Goal: Transaction & Acquisition: Purchase product/service

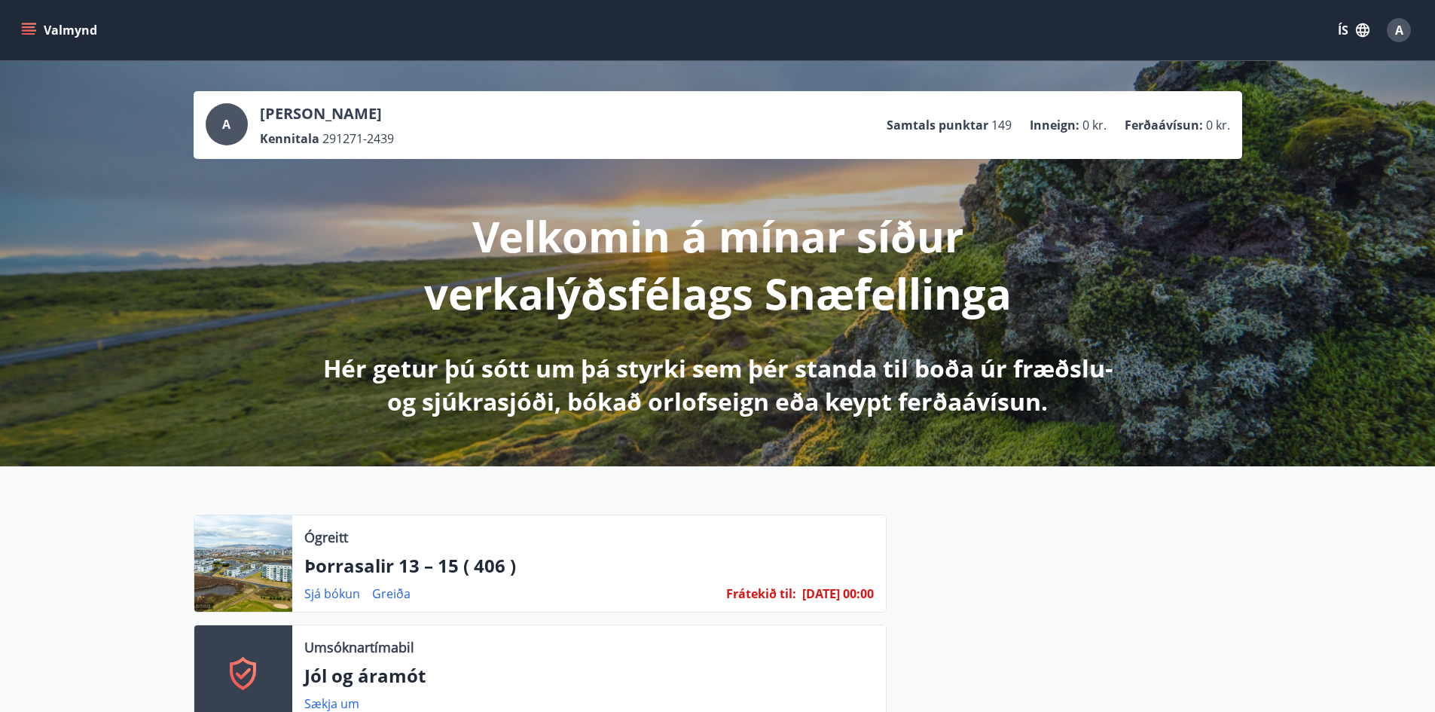
click at [19, 36] on button "Valmynd" at bounding box center [60, 30] width 85 height 27
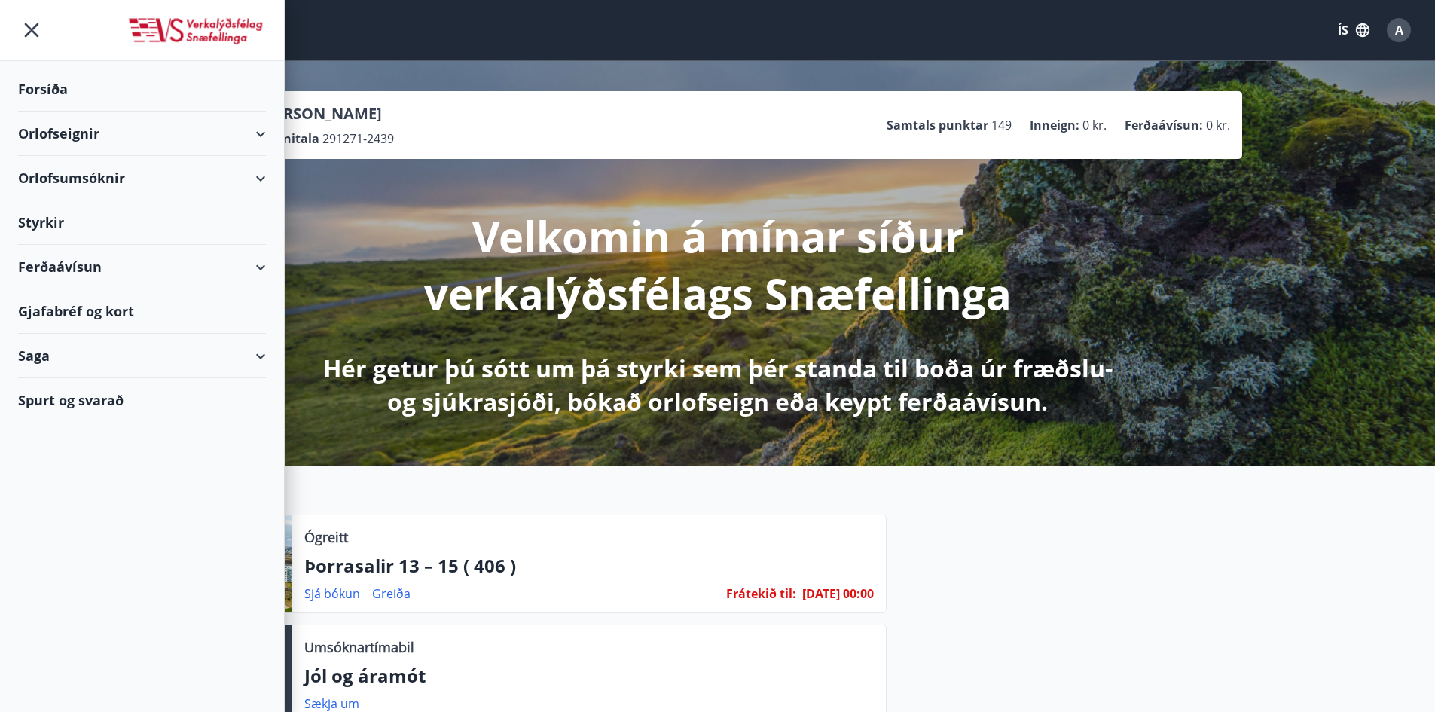
click at [60, 265] on div "Ferðaávísun" at bounding box center [142, 267] width 248 height 44
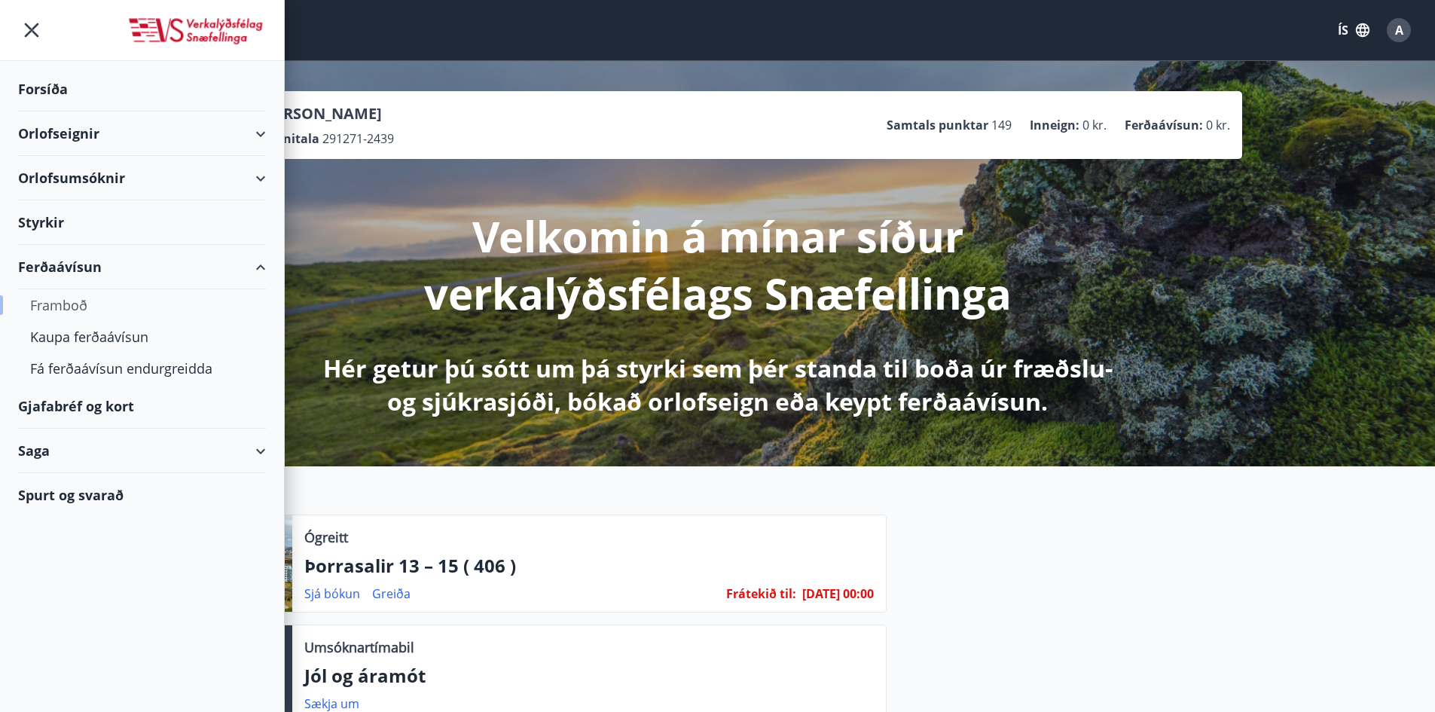
click at [50, 304] on div "Framboð" at bounding box center [142, 305] width 224 height 32
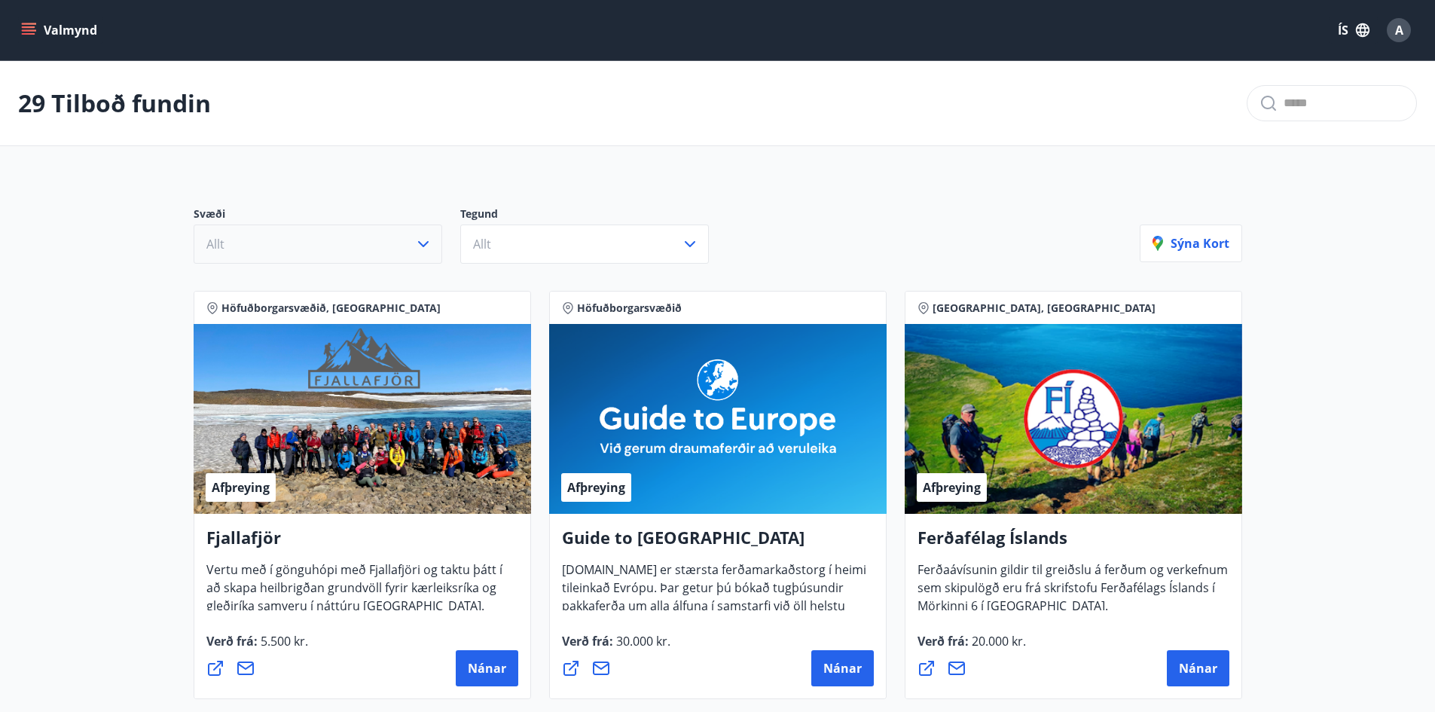
click at [420, 234] on button "Allt" at bounding box center [318, 244] width 249 height 39
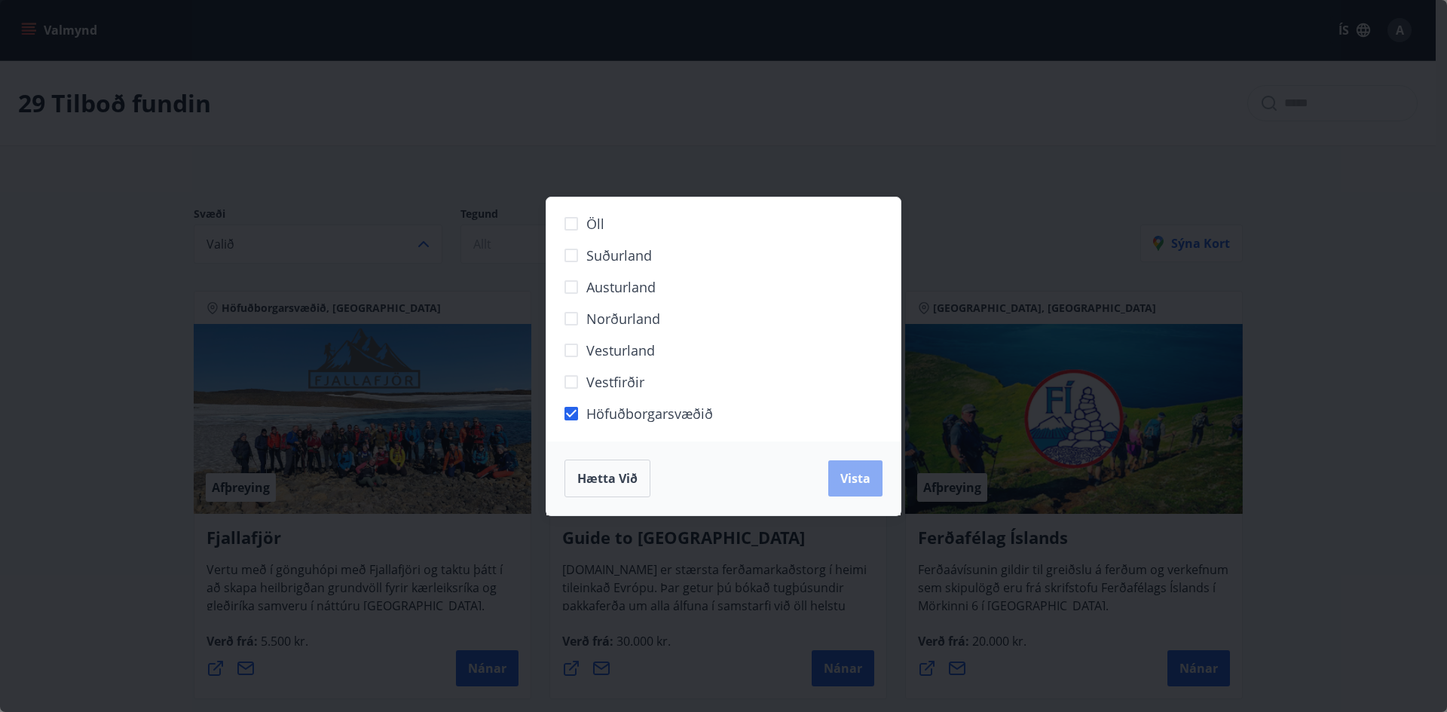
click at [835, 472] on button "Vista" at bounding box center [855, 478] width 54 height 36
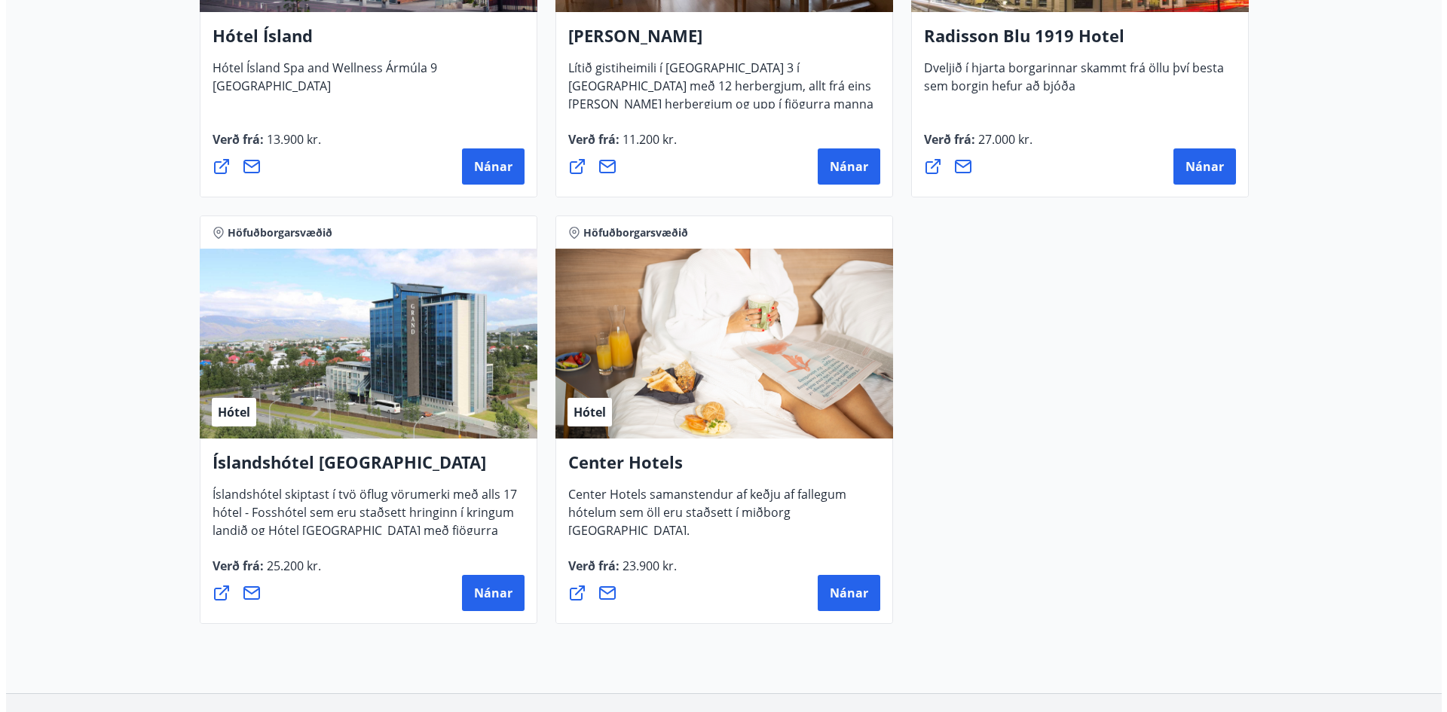
scroll to position [1431, 0]
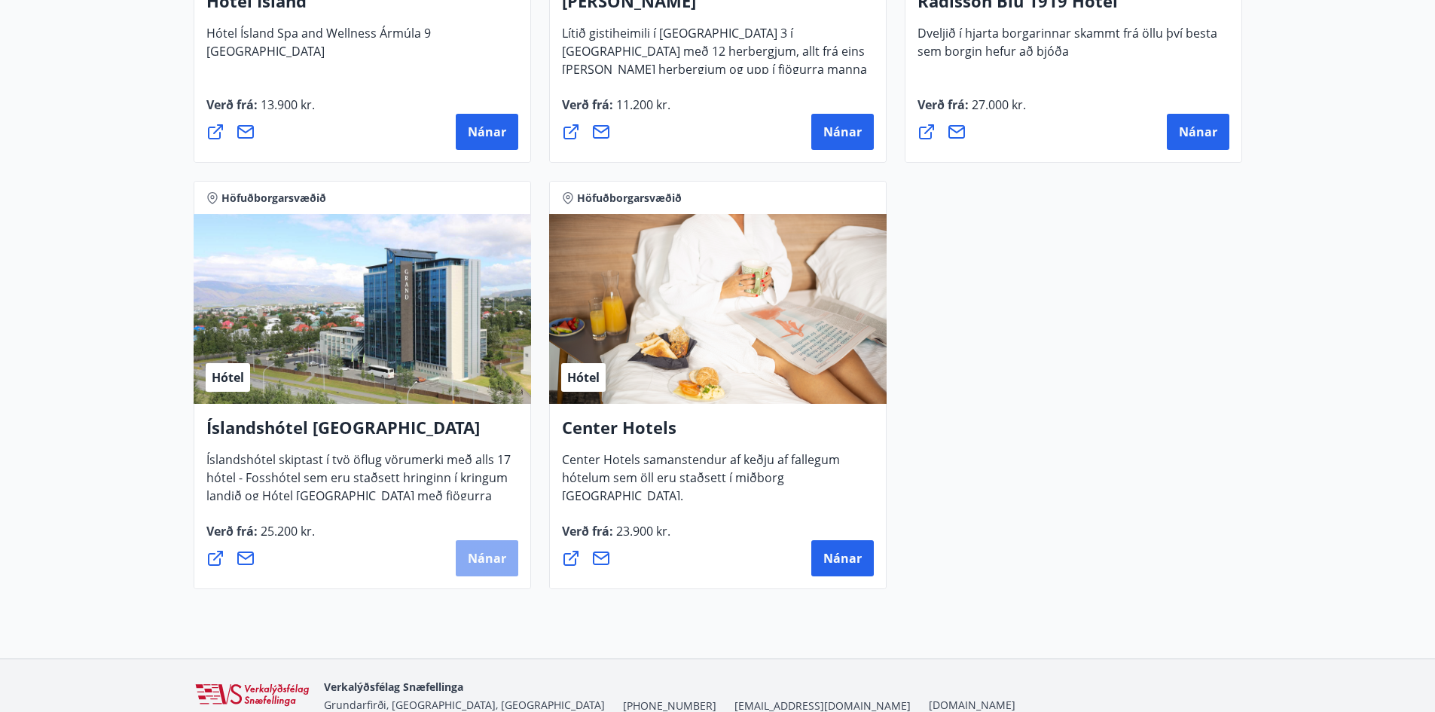
click at [489, 550] on span "Nánar" at bounding box center [487, 558] width 38 height 17
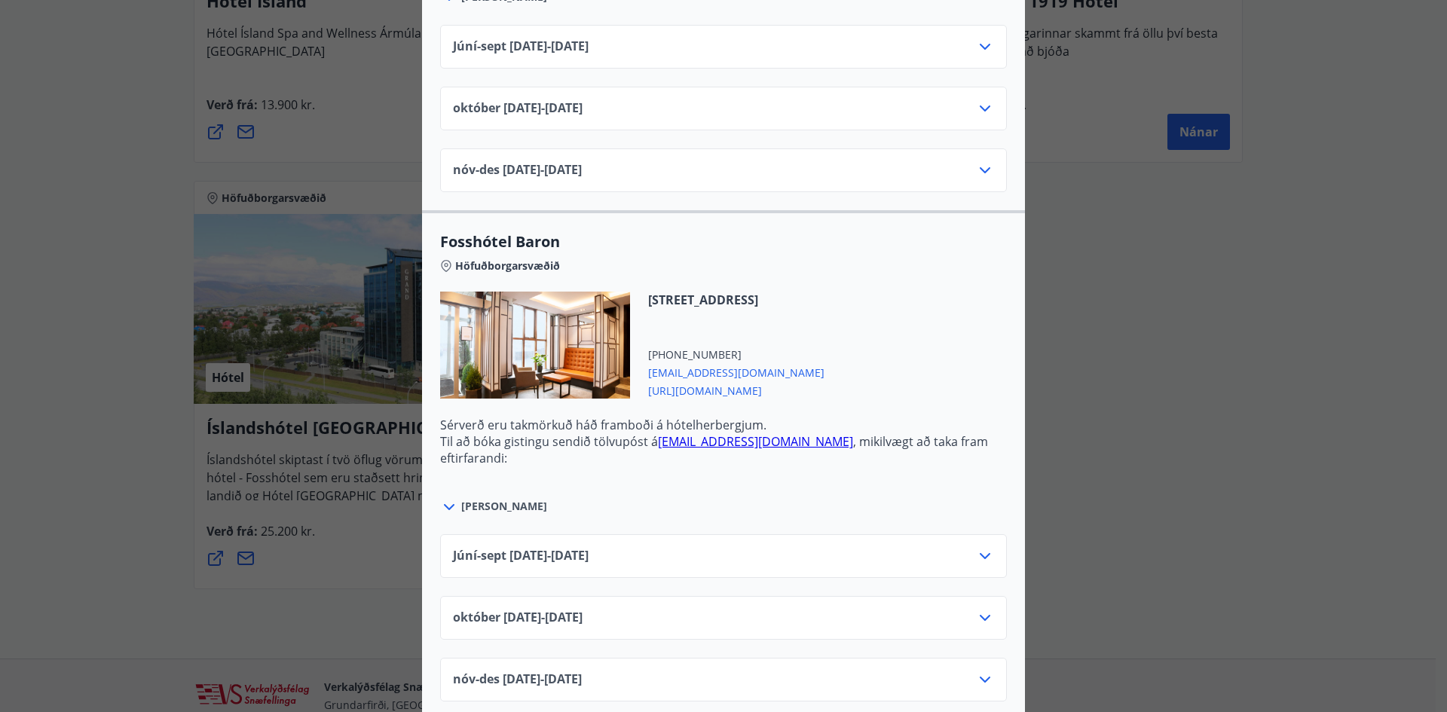
scroll to position [2336, 0]
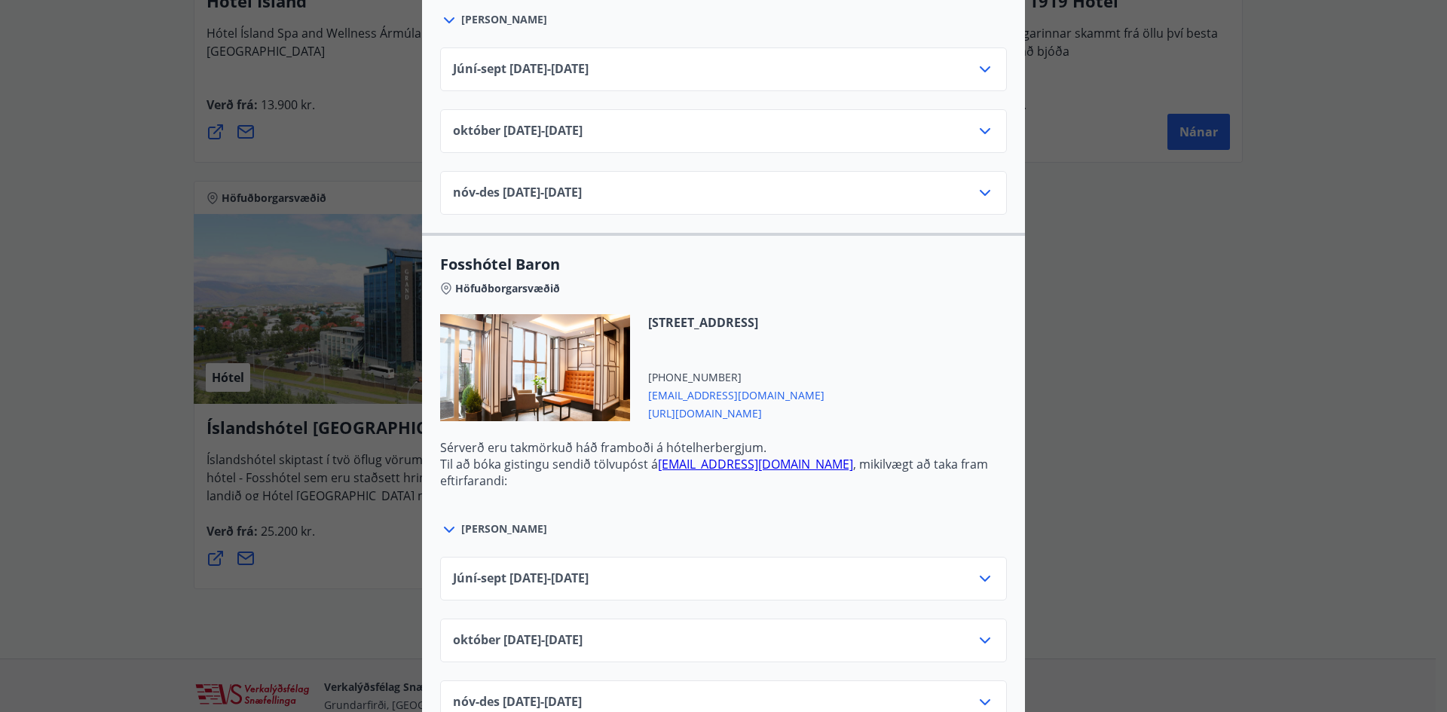
click at [1058, 405] on div "Íslandshótel Reykjavík Ekki er hægt að nýta Ferðaávísun fyrir bókanir sem eru g…" at bounding box center [723, 356] width 1447 height 712
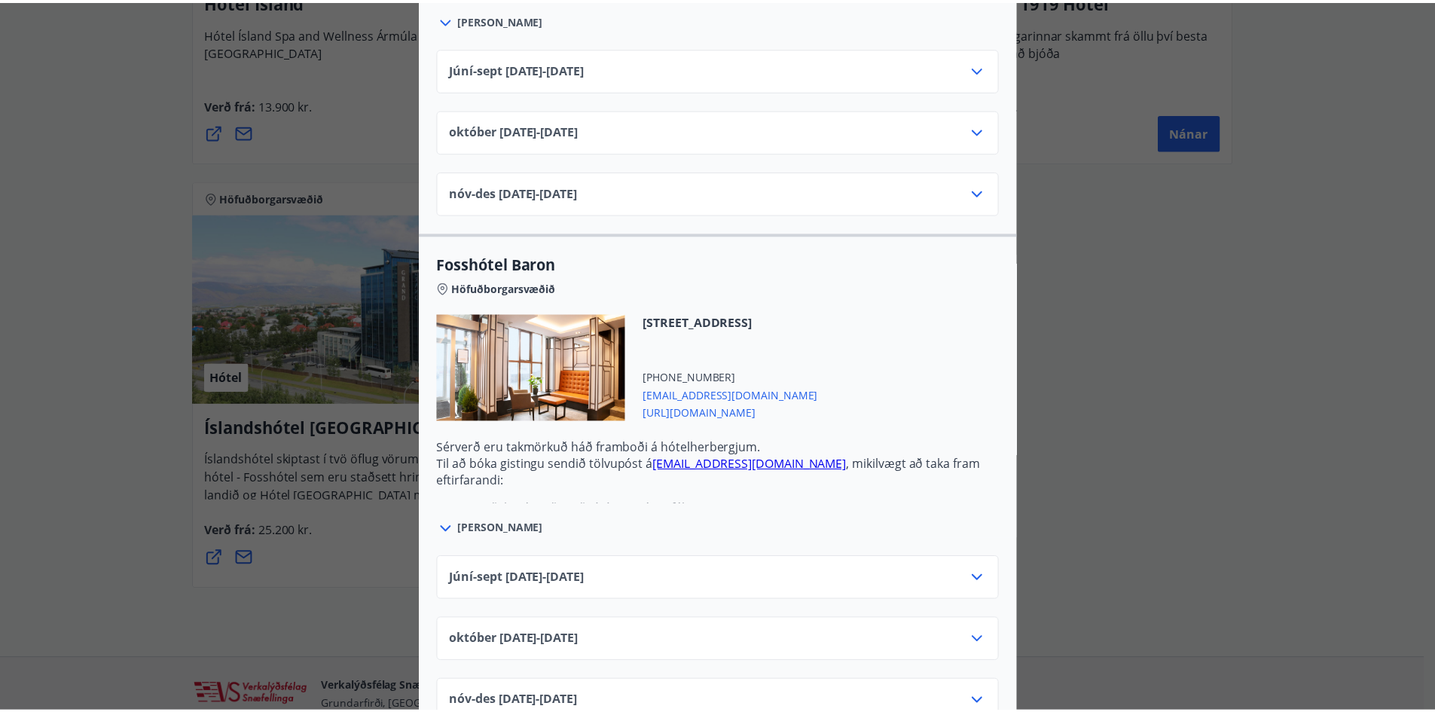
scroll to position [0, 0]
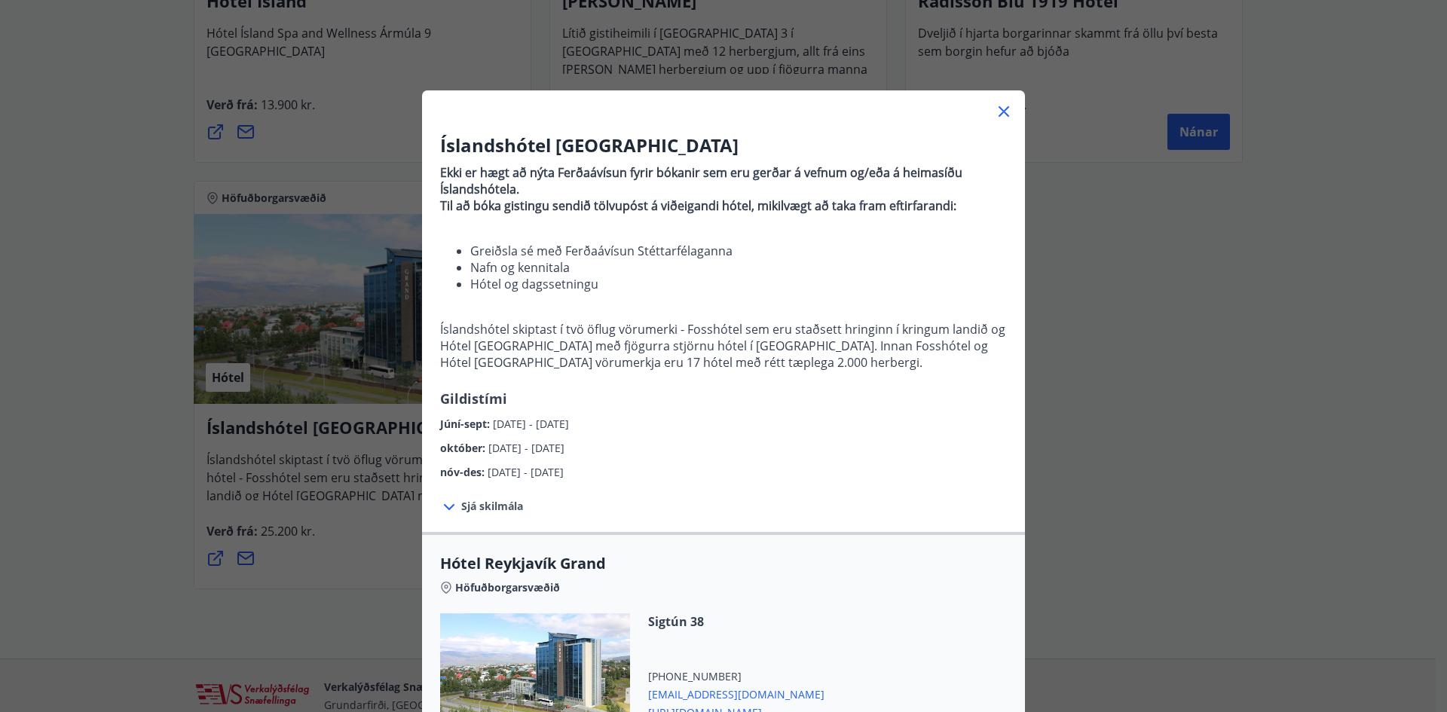
click at [1003, 111] on icon at bounding box center [1004, 111] width 18 height 18
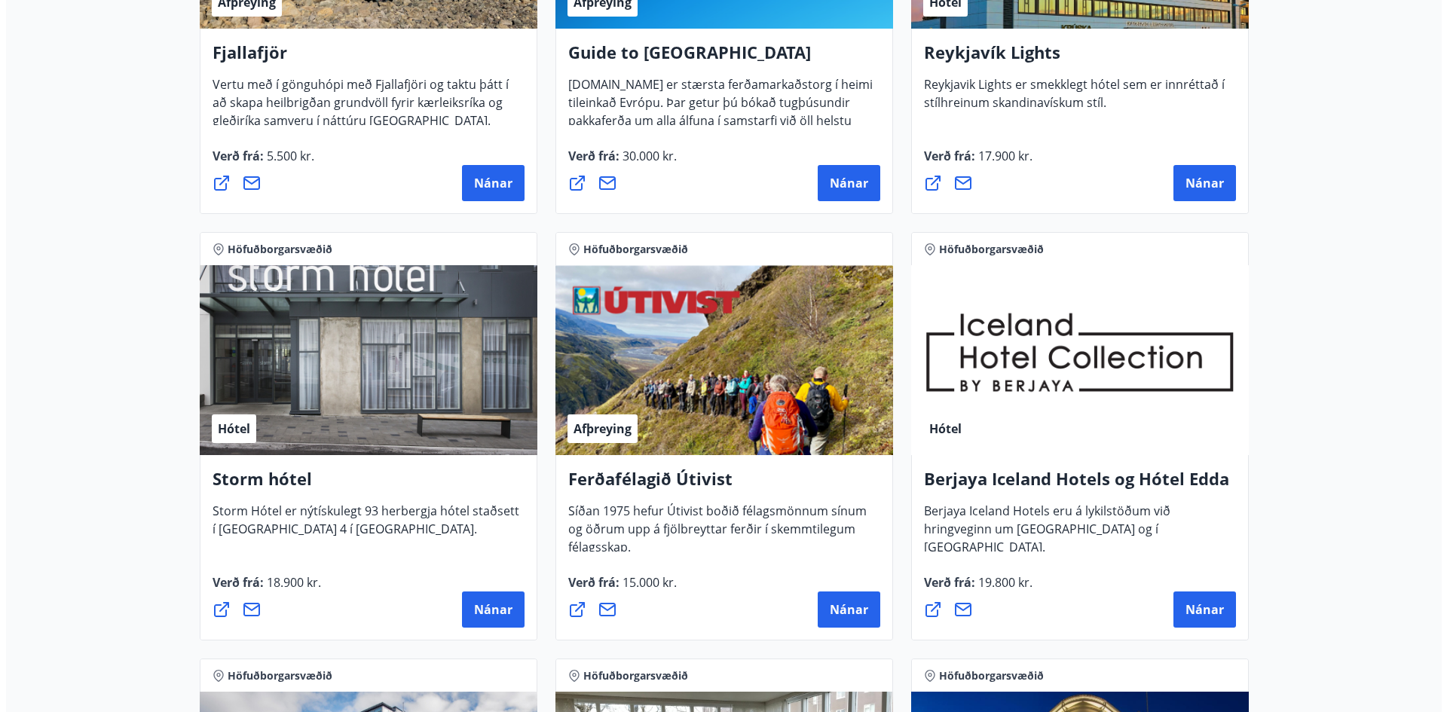
scroll to position [301, 0]
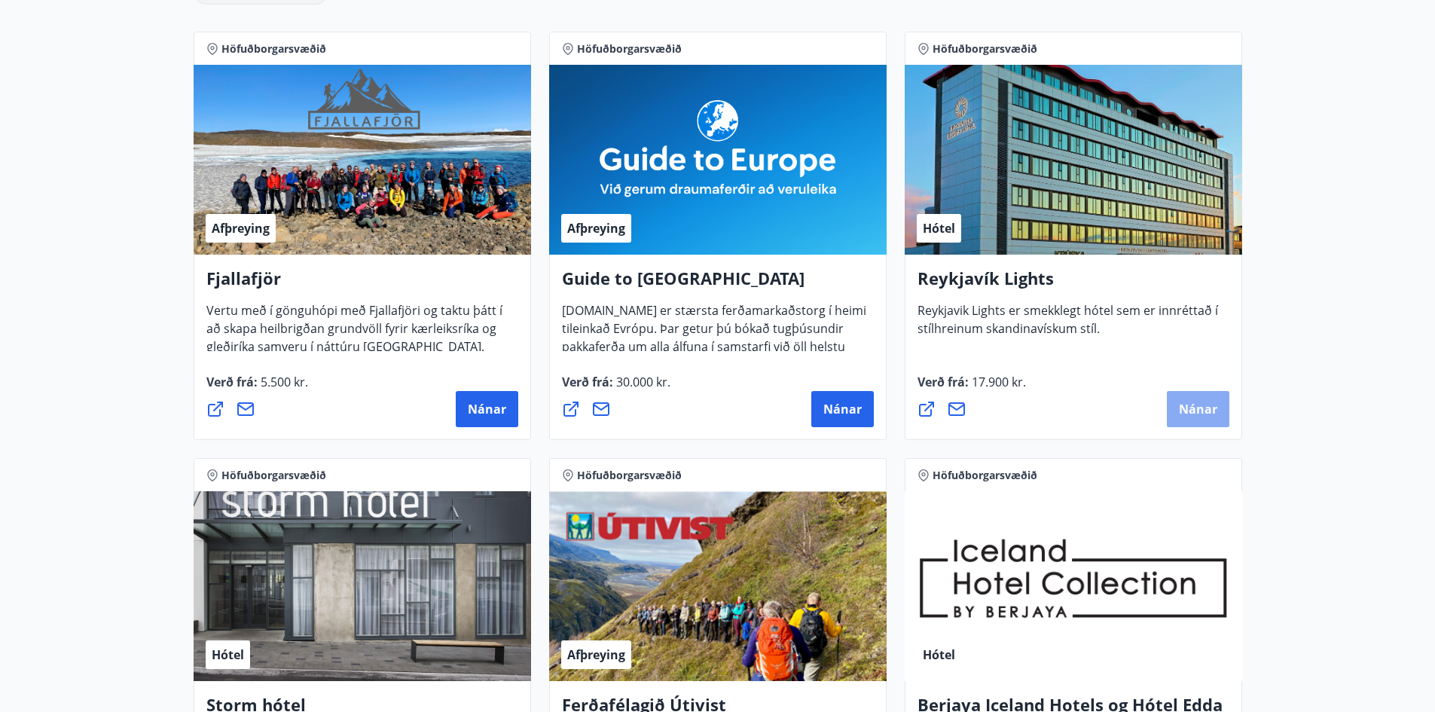
click at [1186, 412] on span "Nánar" at bounding box center [1198, 409] width 38 height 17
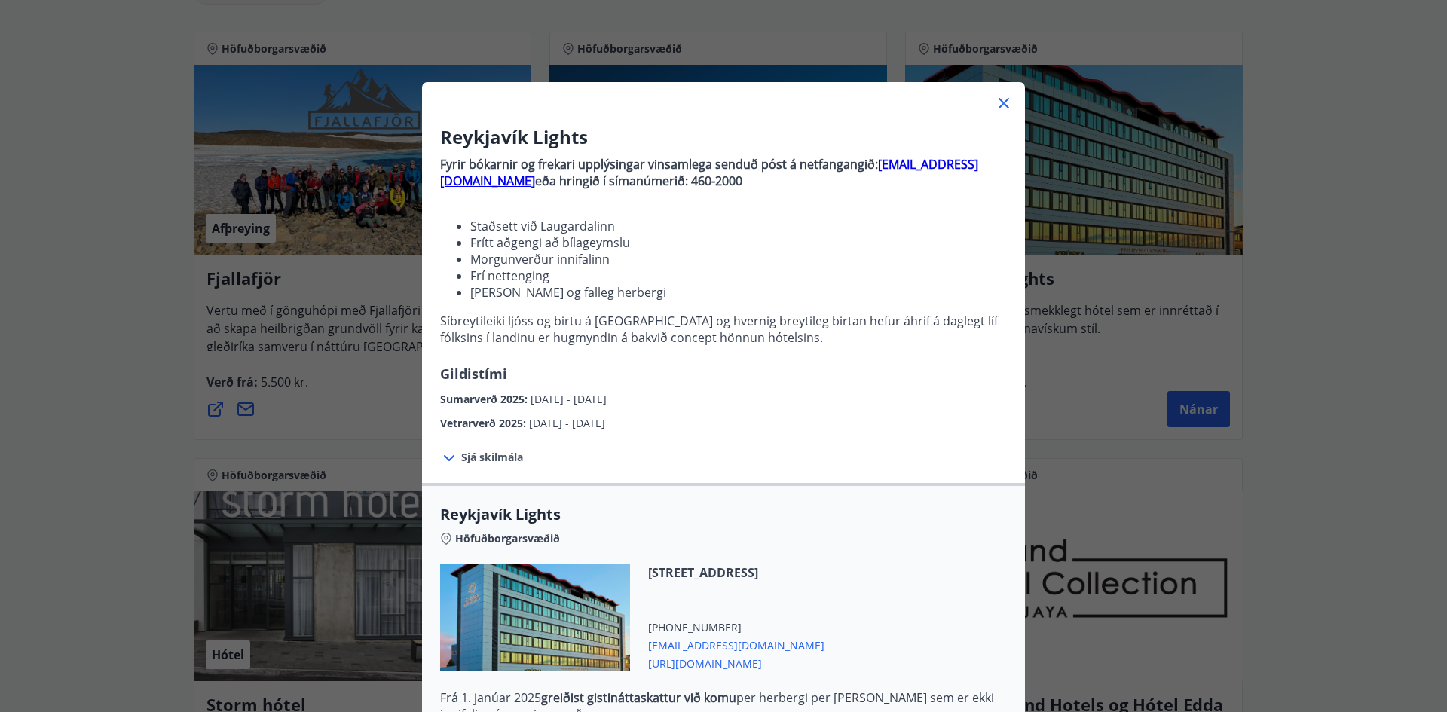
scroll to position [0, 0]
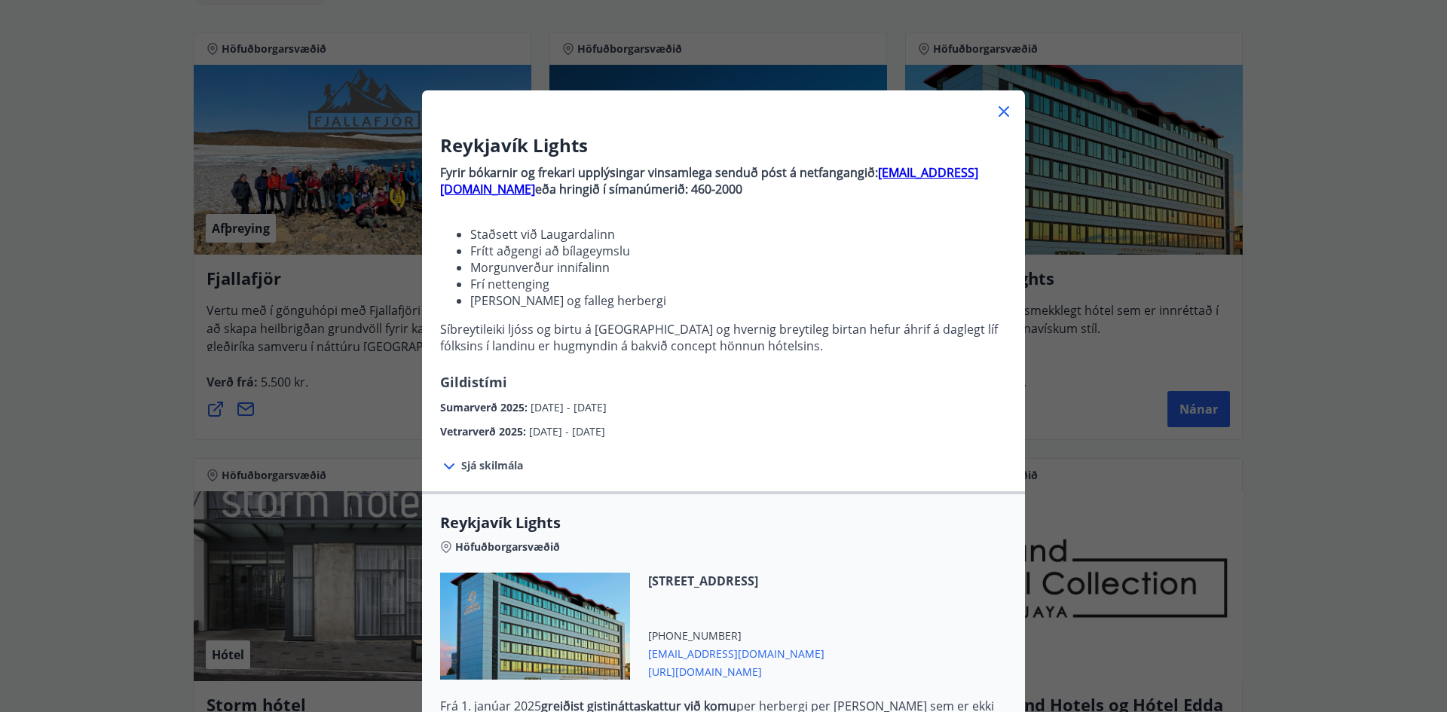
click at [467, 468] on span "Sjá skilmála" at bounding box center [492, 465] width 62 height 15
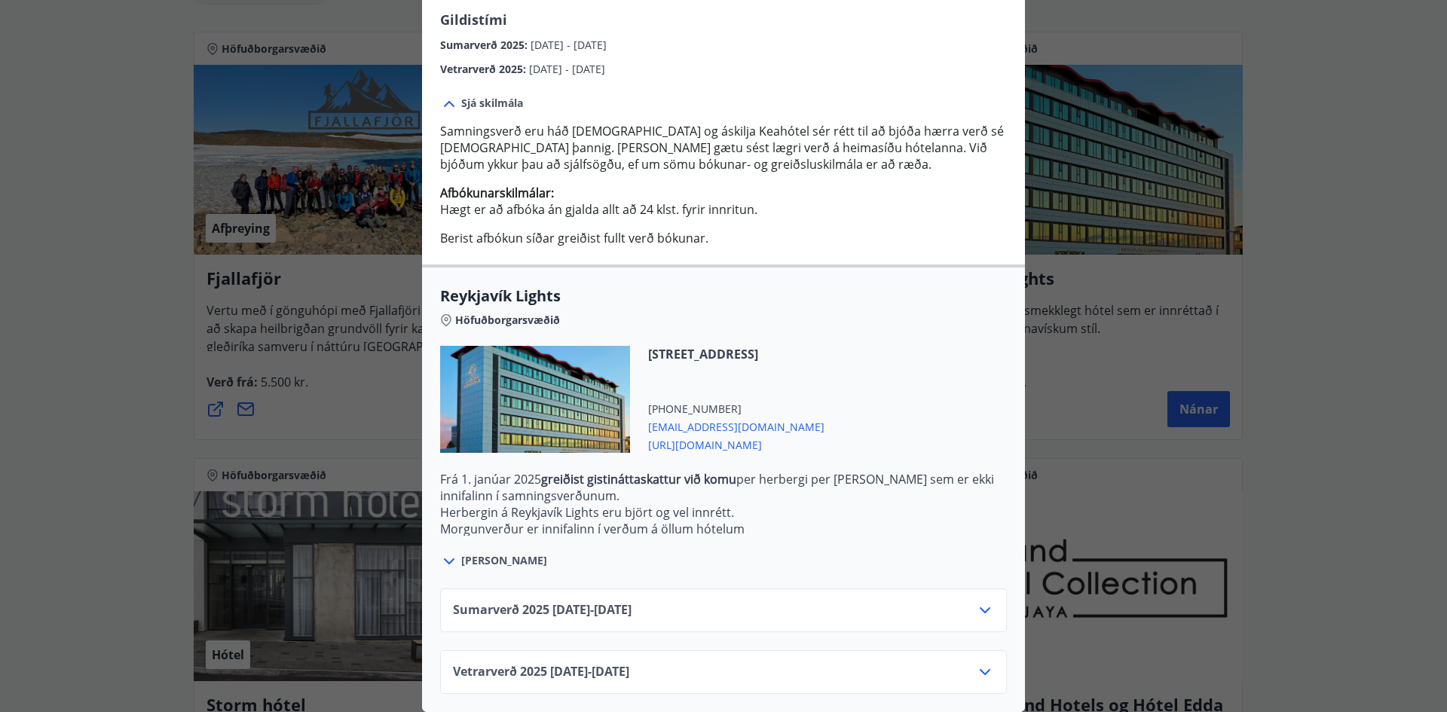
scroll to position [374, 0]
click at [979, 601] on icon at bounding box center [985, 610] width 18 height 18
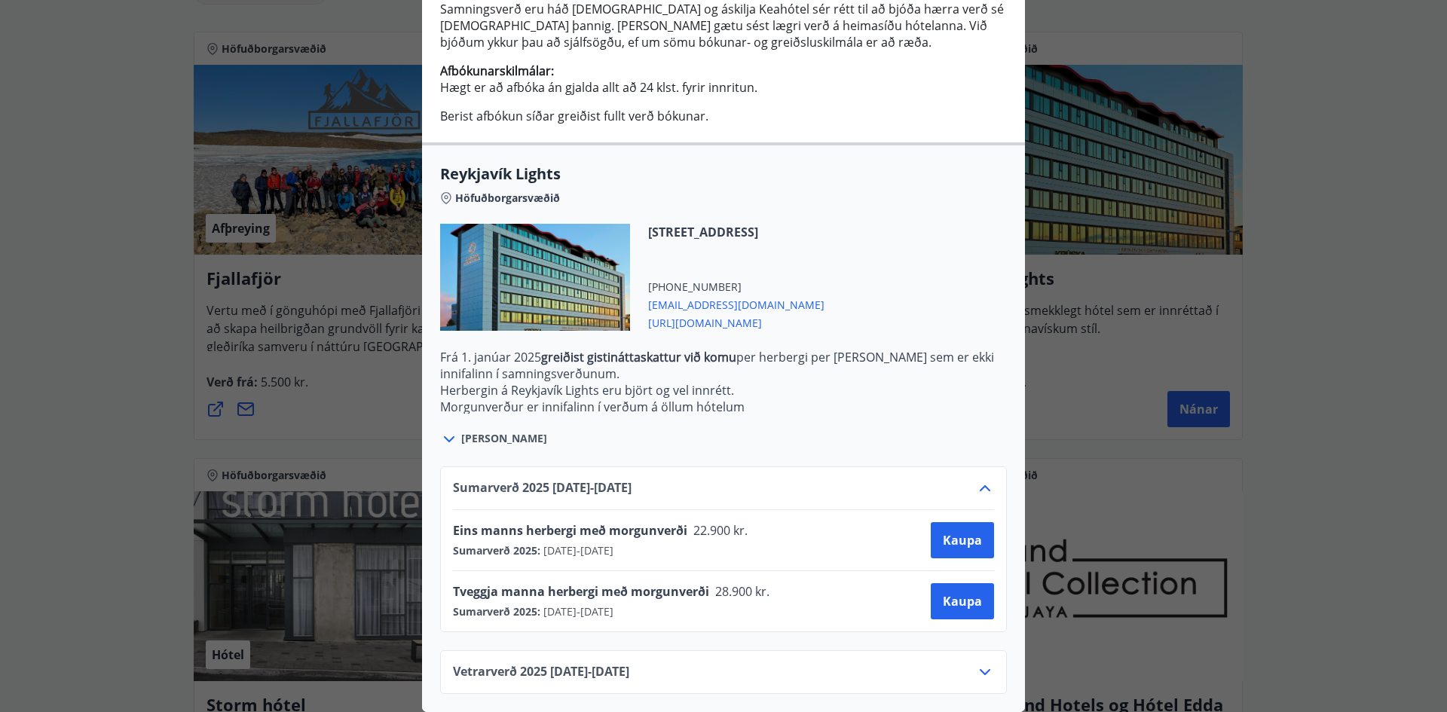
scroll to position [496, 0]
click at [961, 533] on span "Kaupa" at bounding box center [962, 540] width 39 height 17
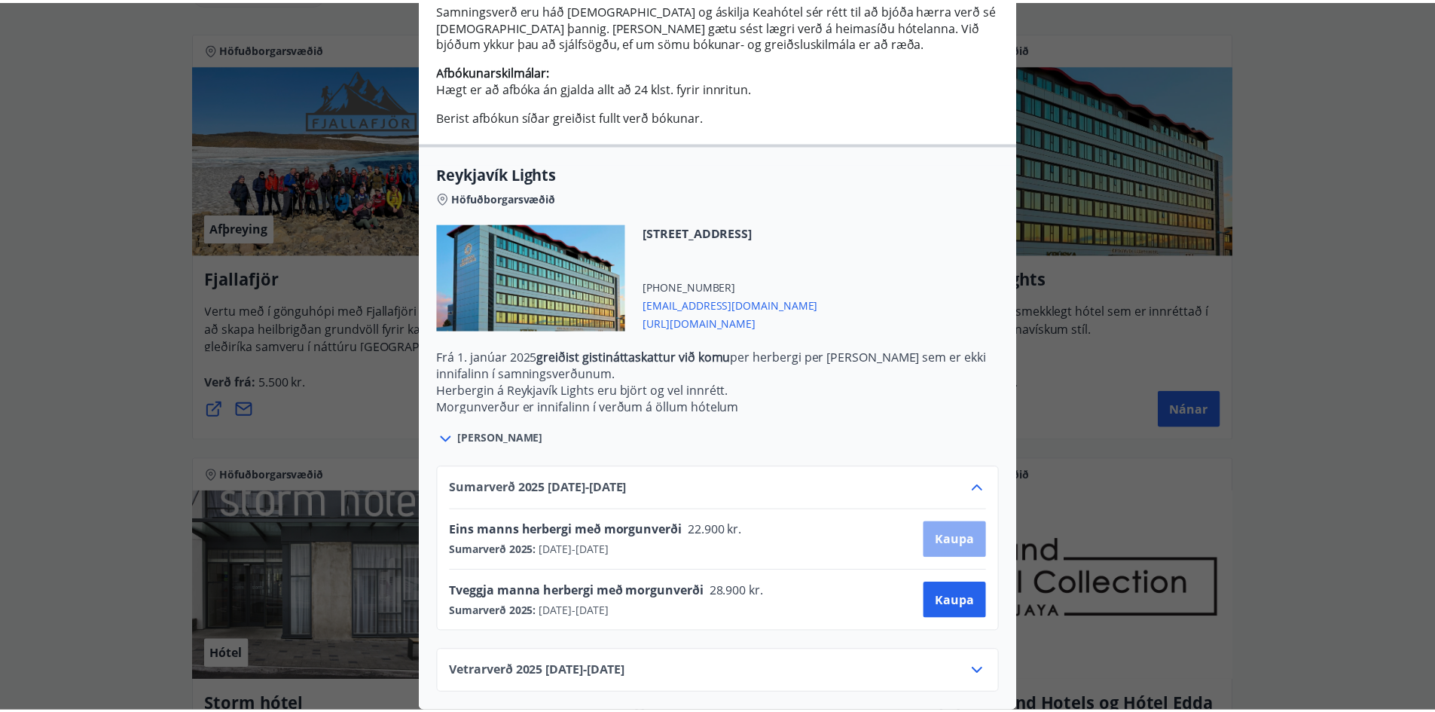
scroll to position [2, 0]
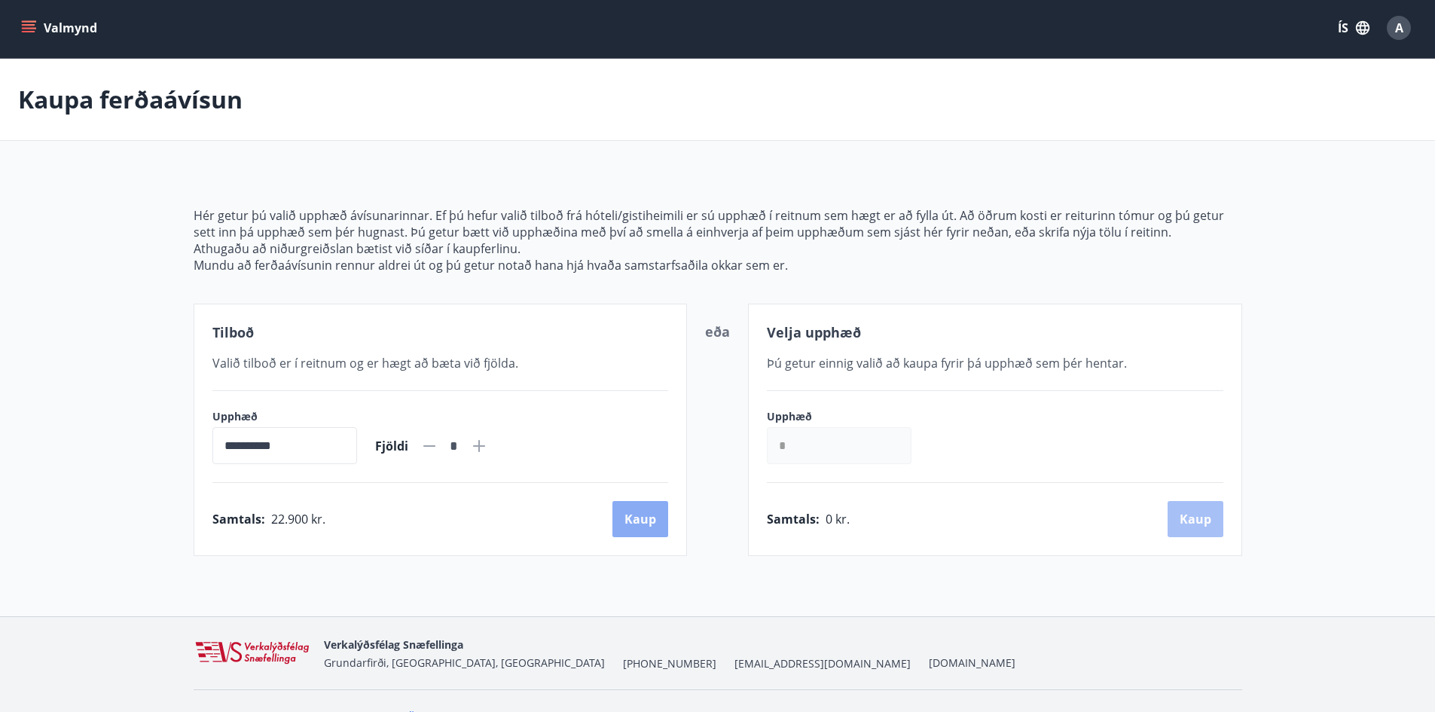
click at [646, 525] on button "Kaup" at bounding box center [641, 519] width 56 height 36
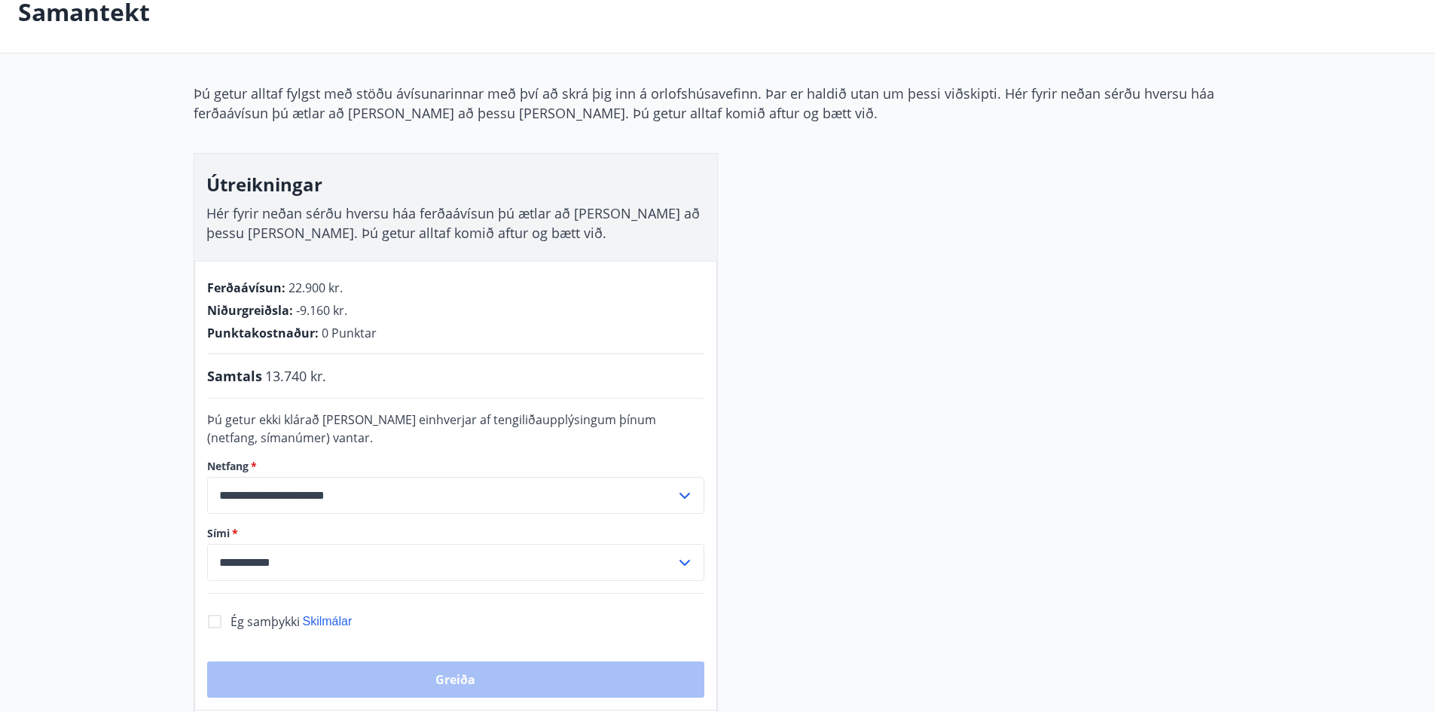
scroll to position [78, 0]
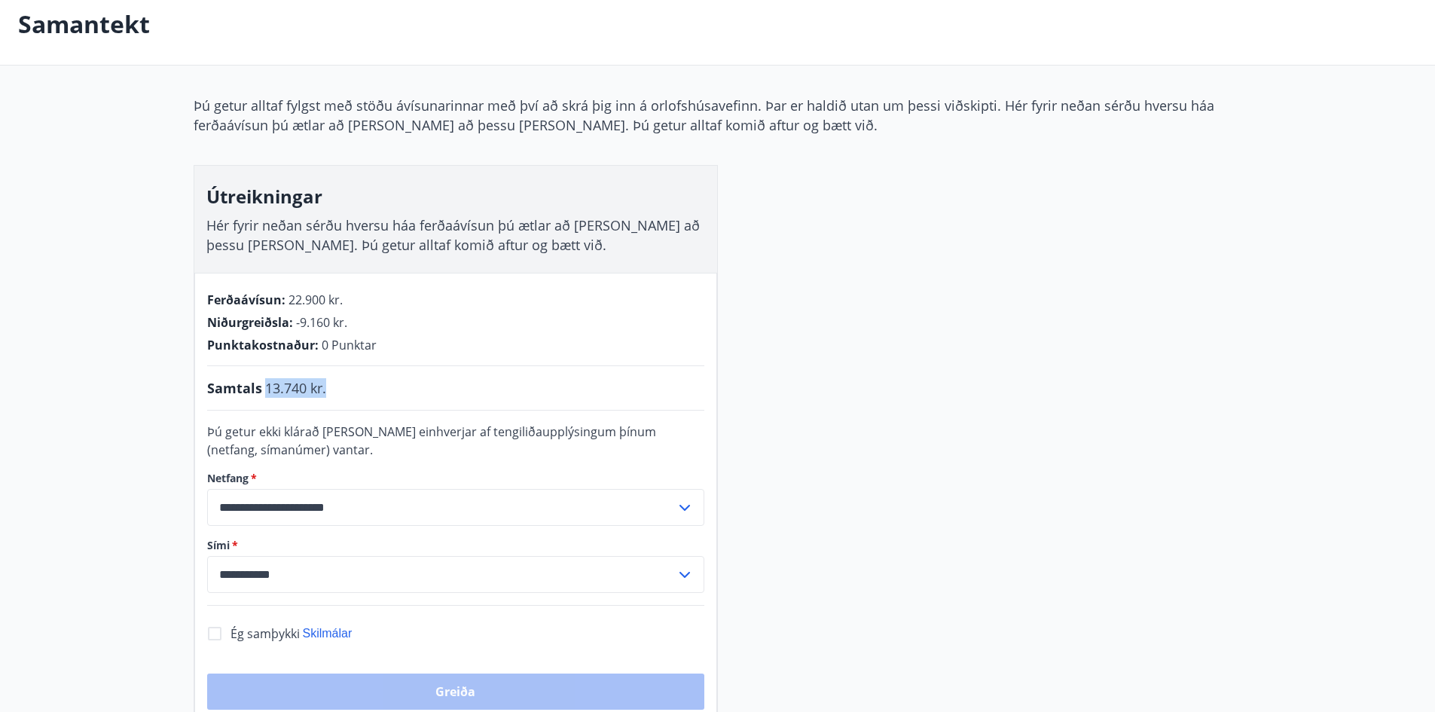
drag, startPoint x: 298, startPoint y: 394, endPoint x: 336, endPoint y: 395, distance: 38.4
click at [336, 395] on div "Samtals 13.740 kr." at bounding box center [455, 388] width 497 height 20
click at [646, 358] on div "**********" at bounding box center [455, 498] width 523 height 450
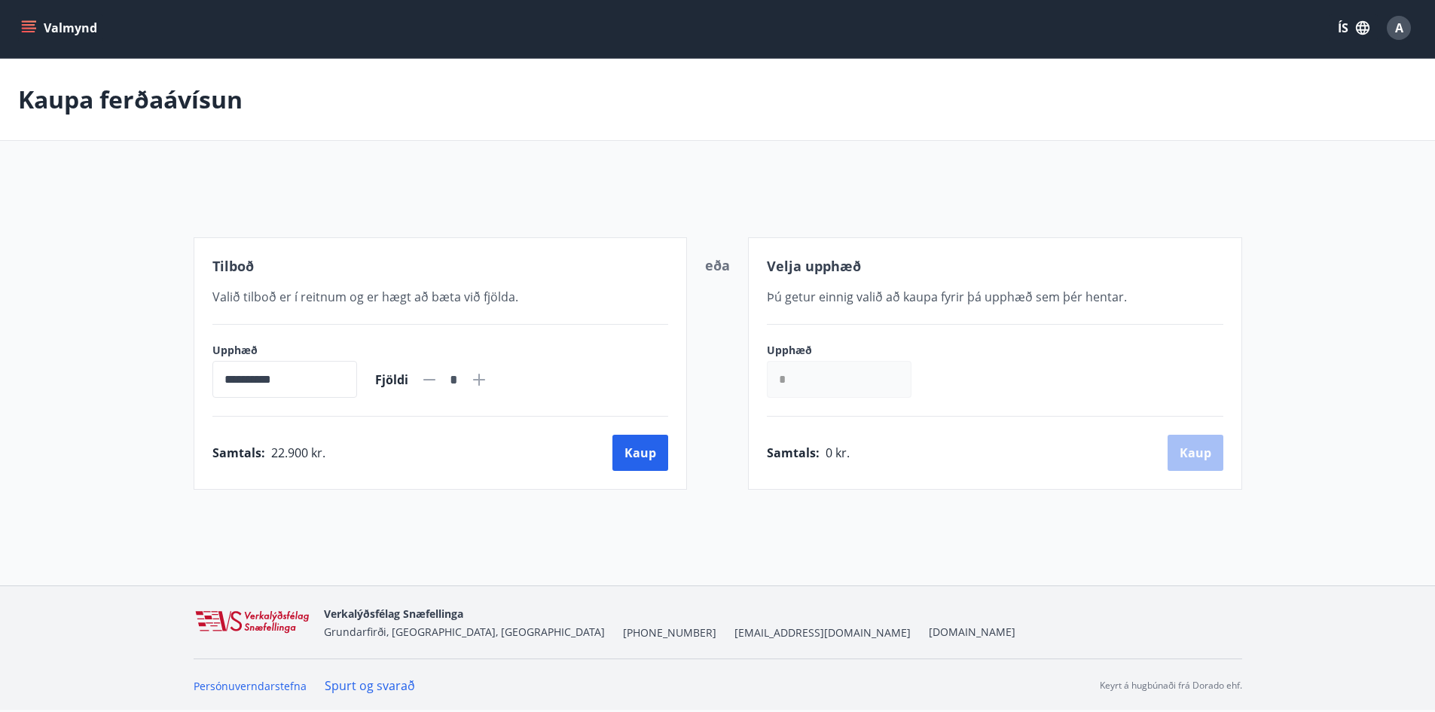
scroll to position [33, 0]
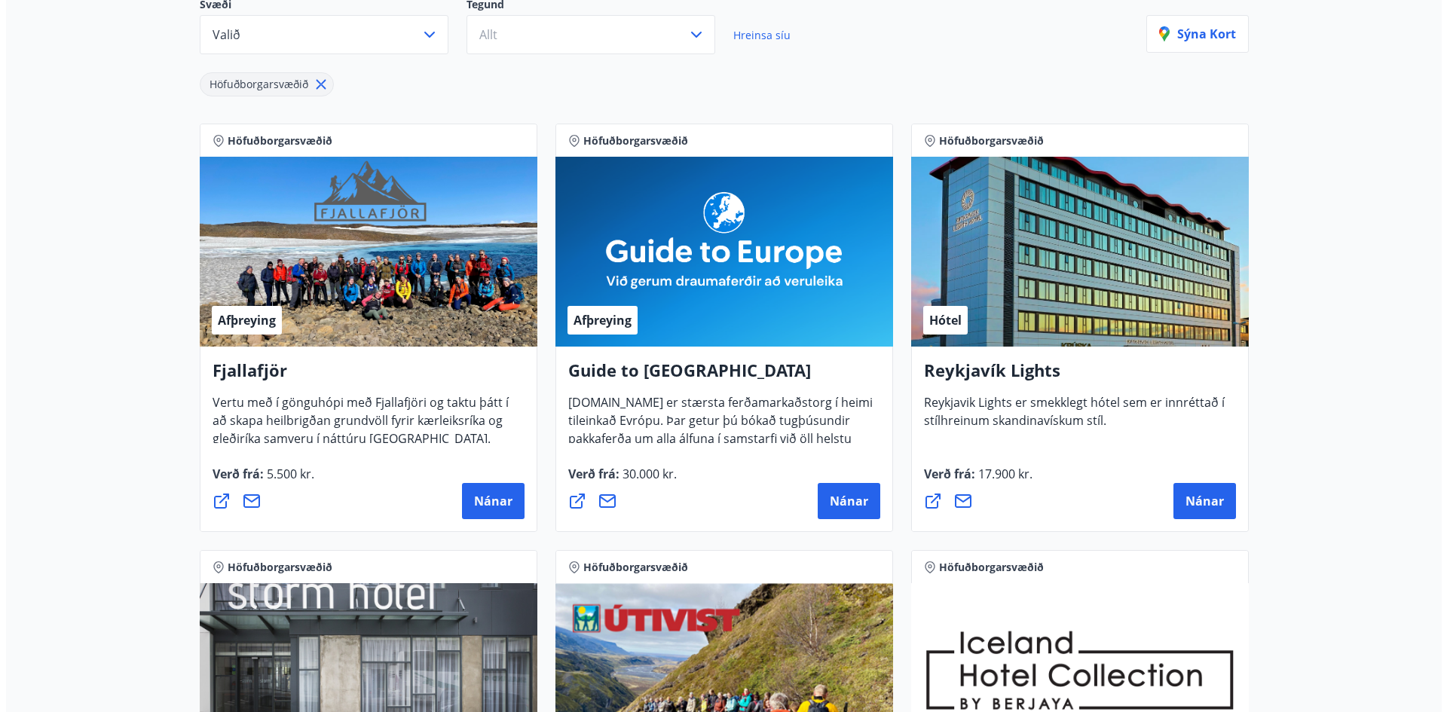
scroll to position [228, 0]
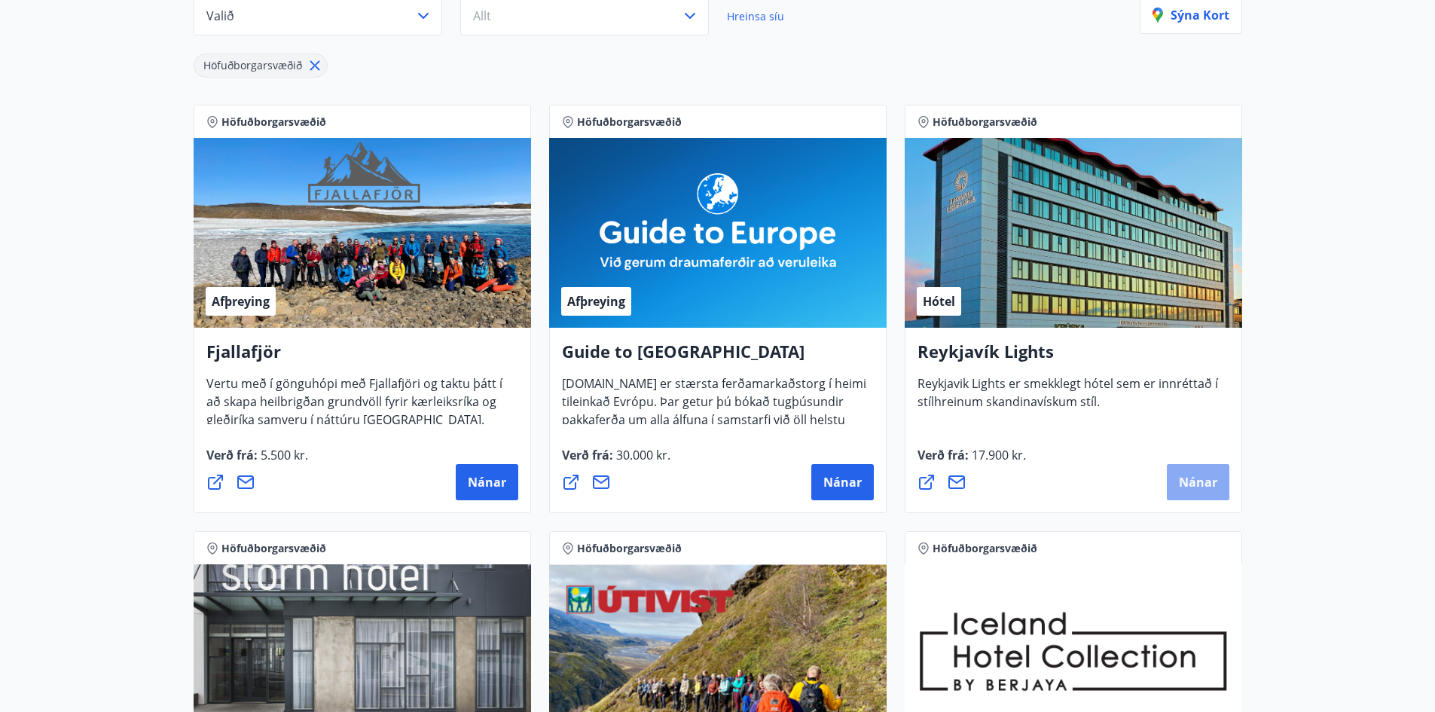
click at [1181, 481] on span "Nánar" at bounding box center [1198, 482] width 38 height 17
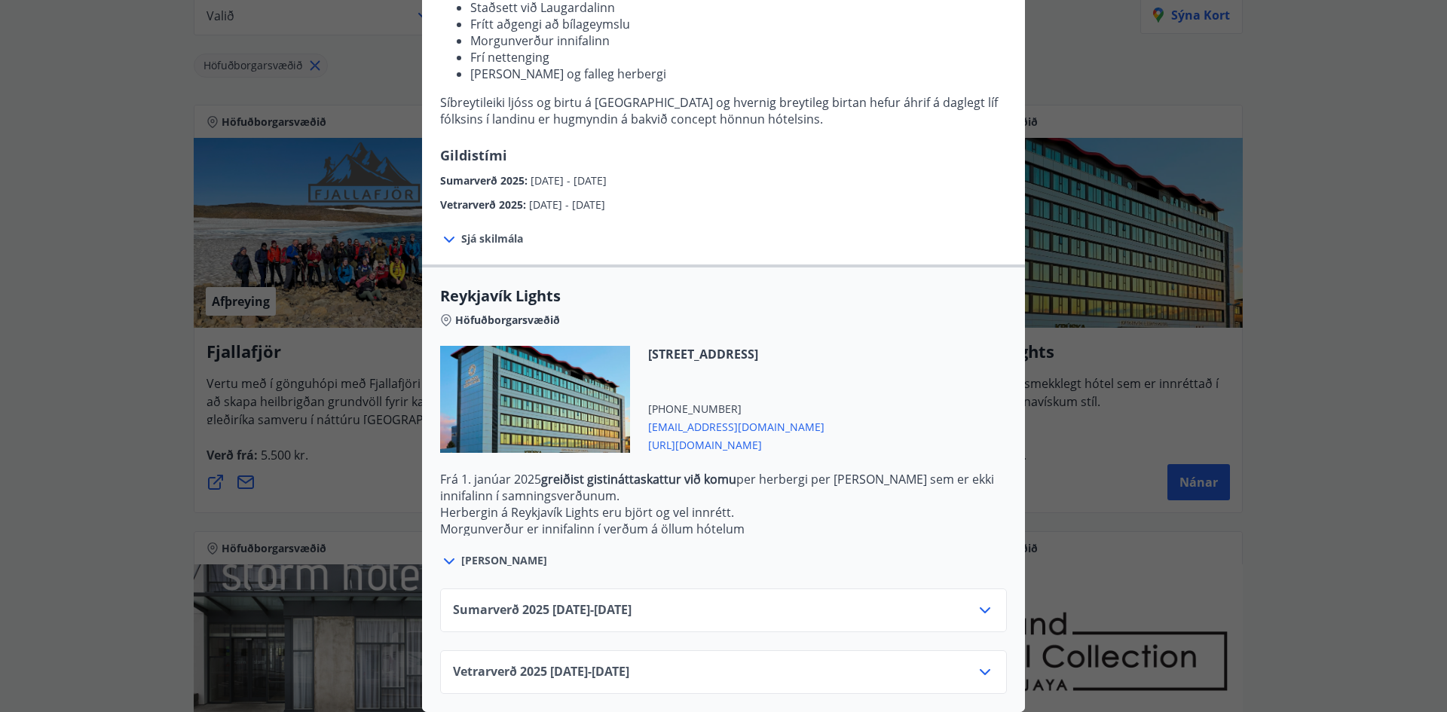
scroll to position [238, 0]
click at [976, 663] on icon at bounding box center [985, 672] width 18 height 18
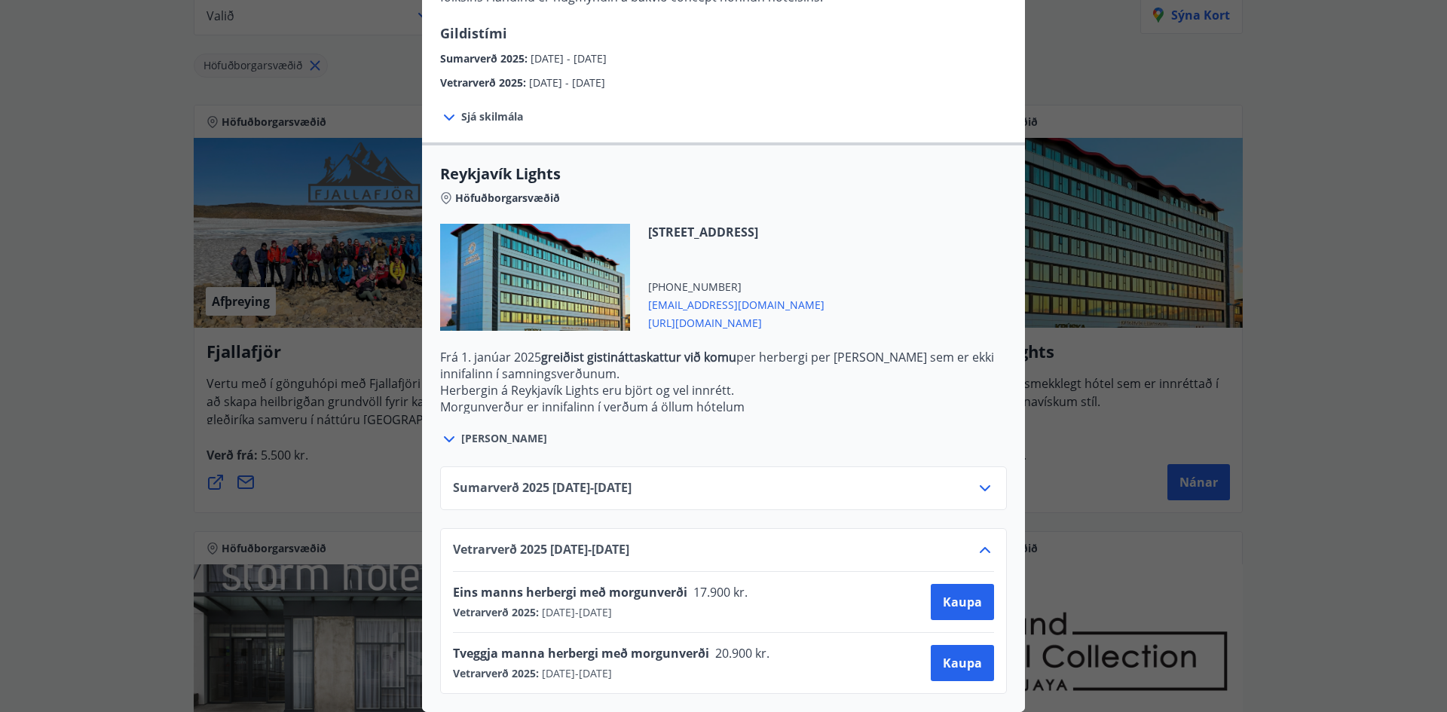
scroll to position [360, 0]
click at [949, 594] on span "Kaupa" at bounding box center [962, 602] width 39 height 17
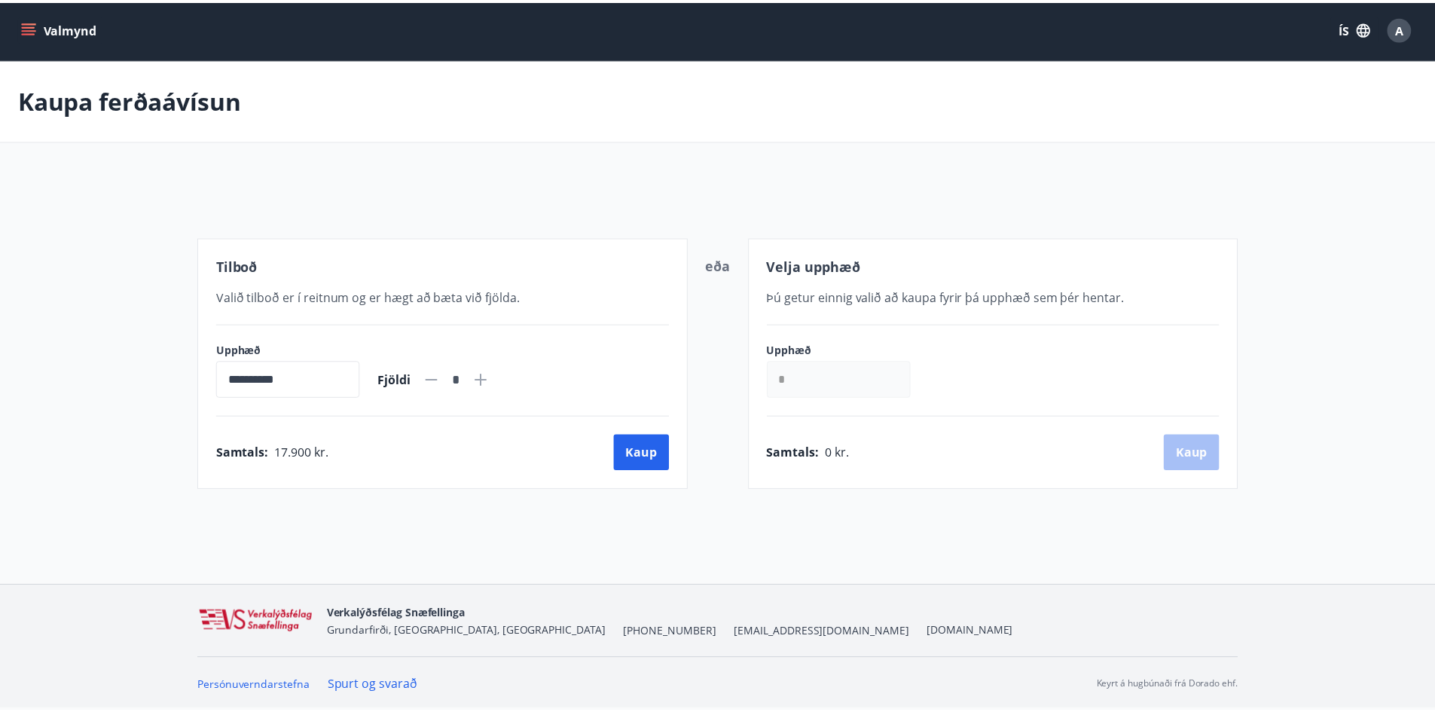
scroll to position [2, 0]
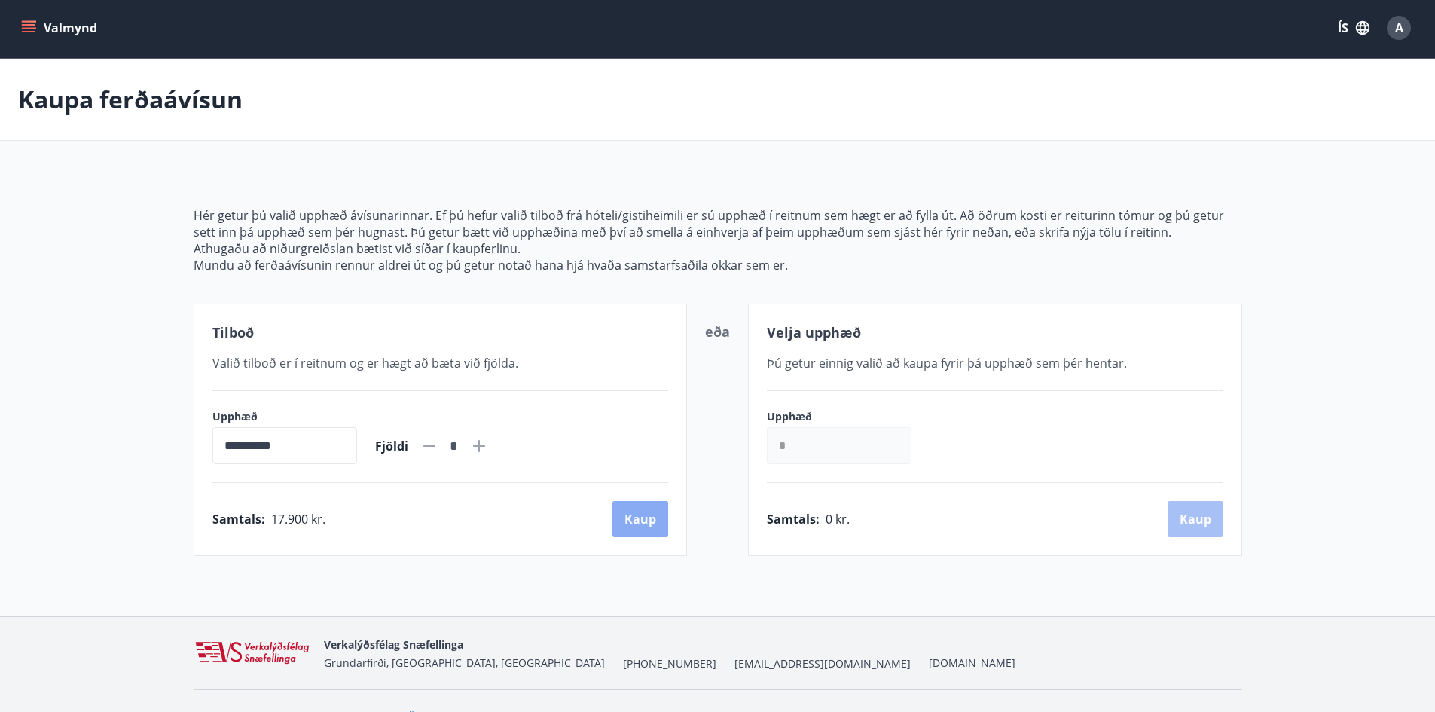
click at [647, 523] on button "Kaup" at bounding box center [641, 519] width 56 height 36
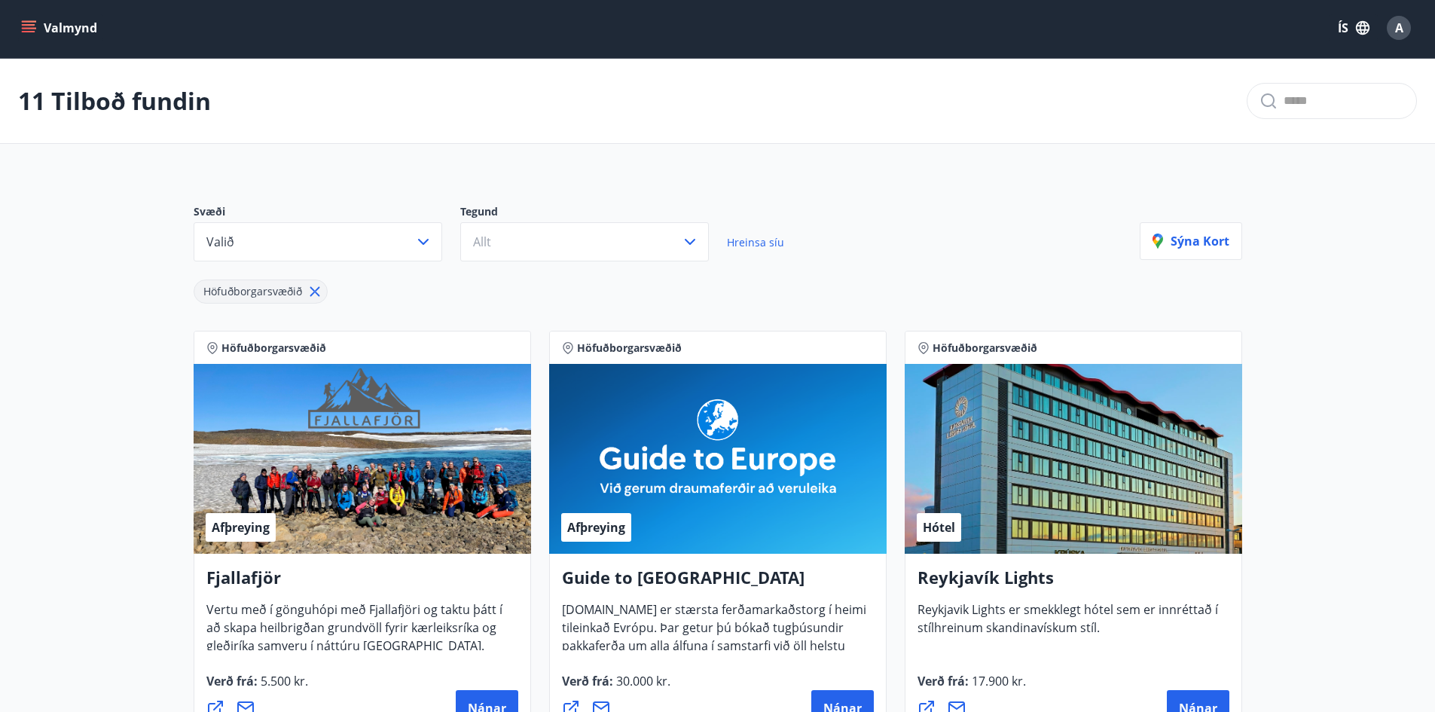
click at [28, 25] on icon "menu" at bounding box center [29, 25] width 14 height 2
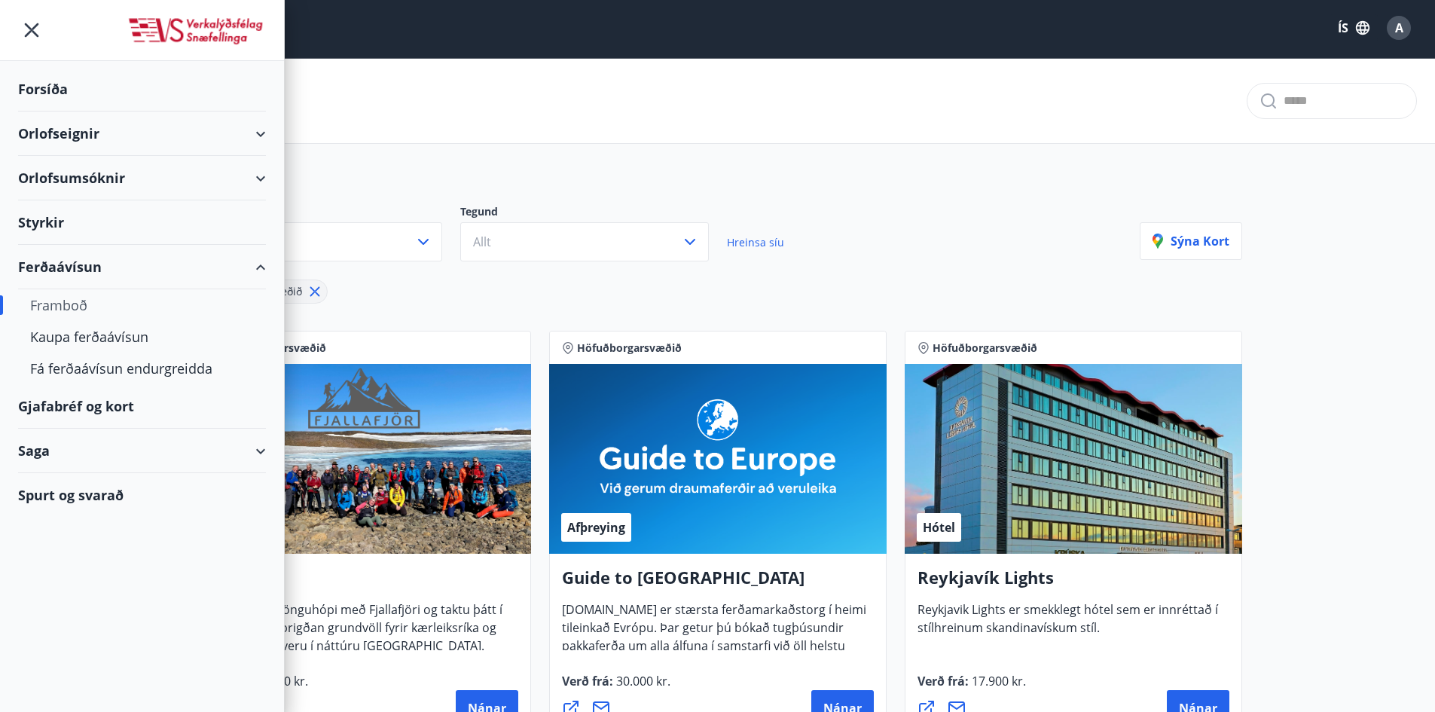
click at [267, 267] on icon at bounding box center [261, 267] width 18 height 18
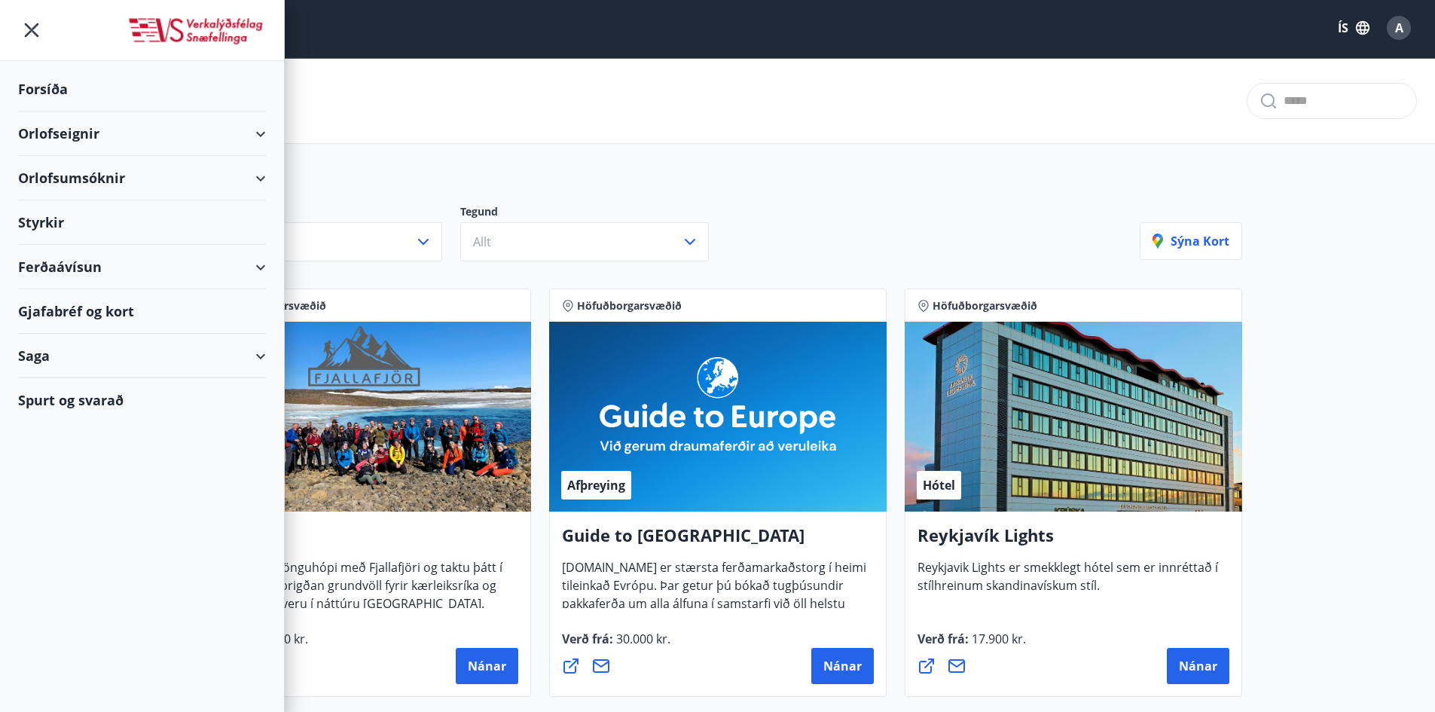
click at [78, 266] on div "Ferðaávísun" at bounding box center [142, 267] width 248 height 44
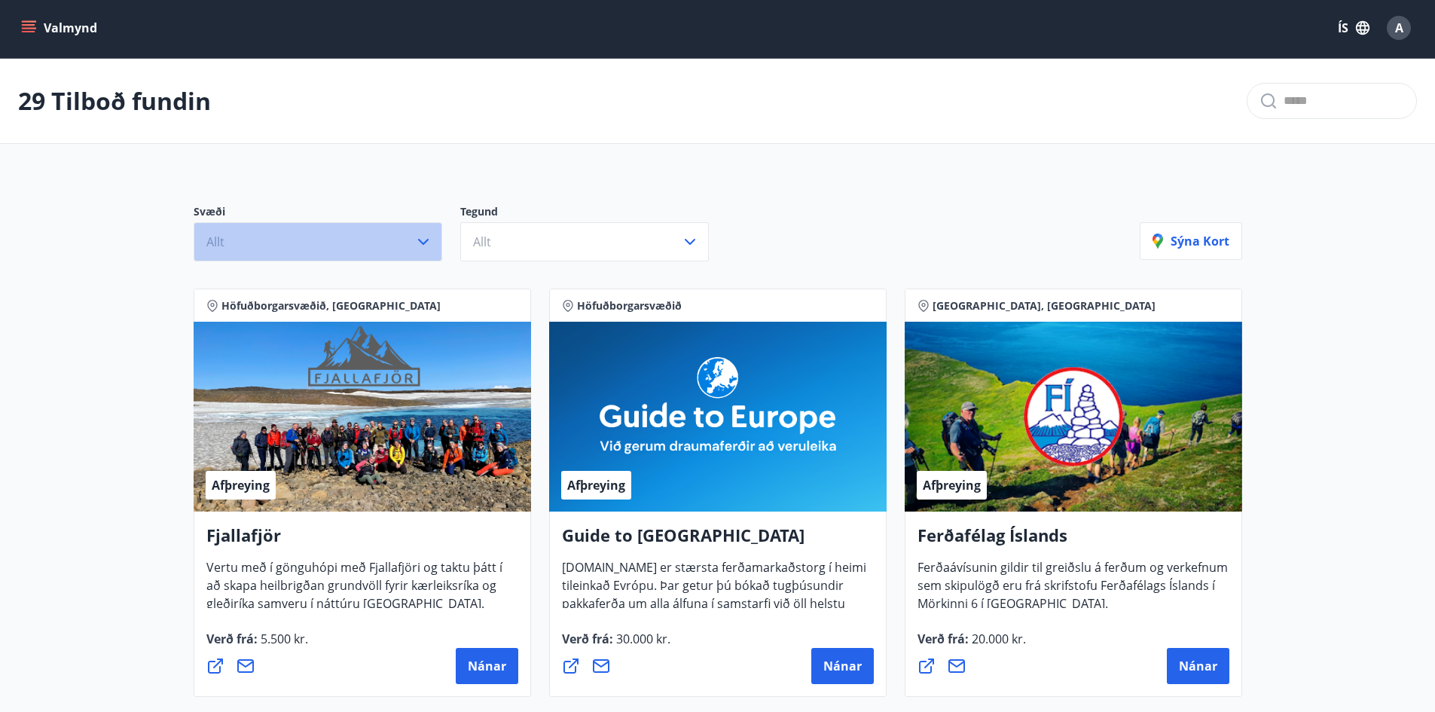
click at [420, 243] on icon "button" at bounding box center [423, 242] width 18 height 18
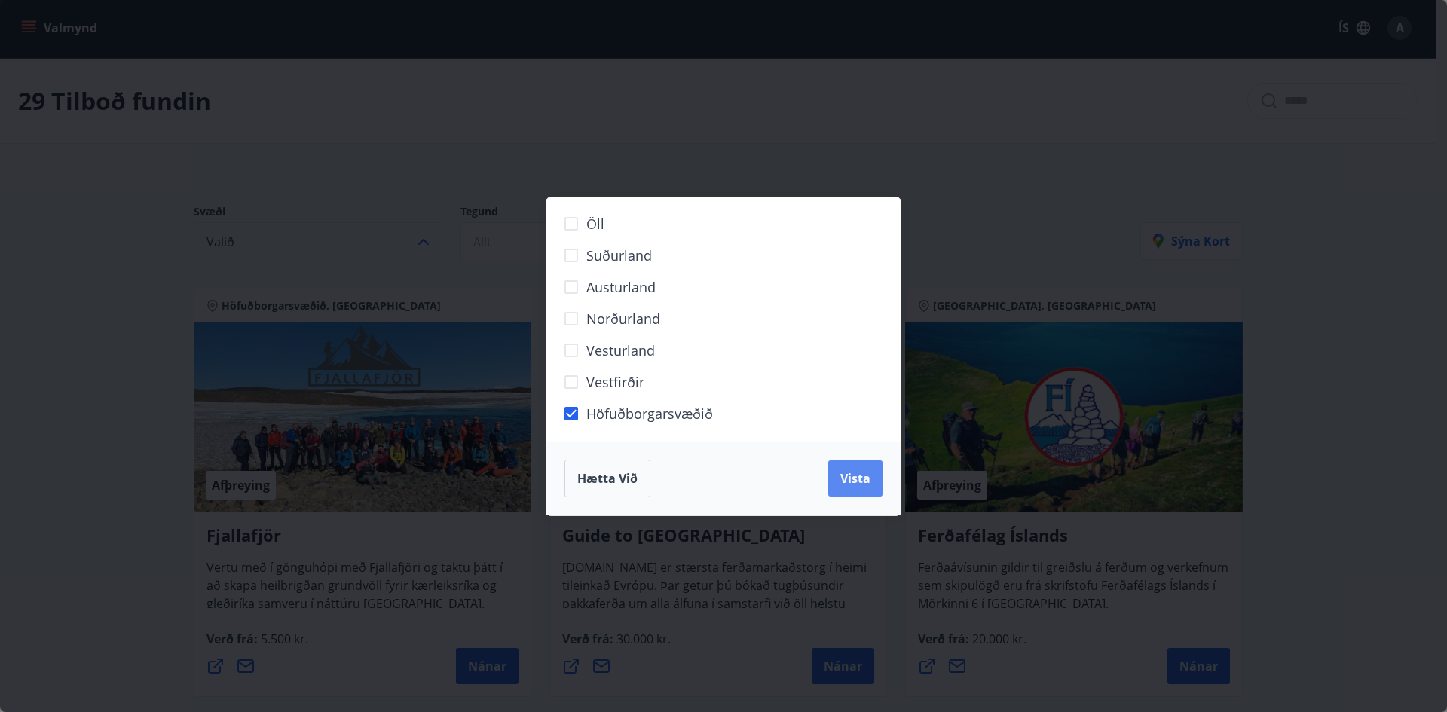
click at [858, 478] on span "Vista" at bounding box center [855, 478] width 30 height 17
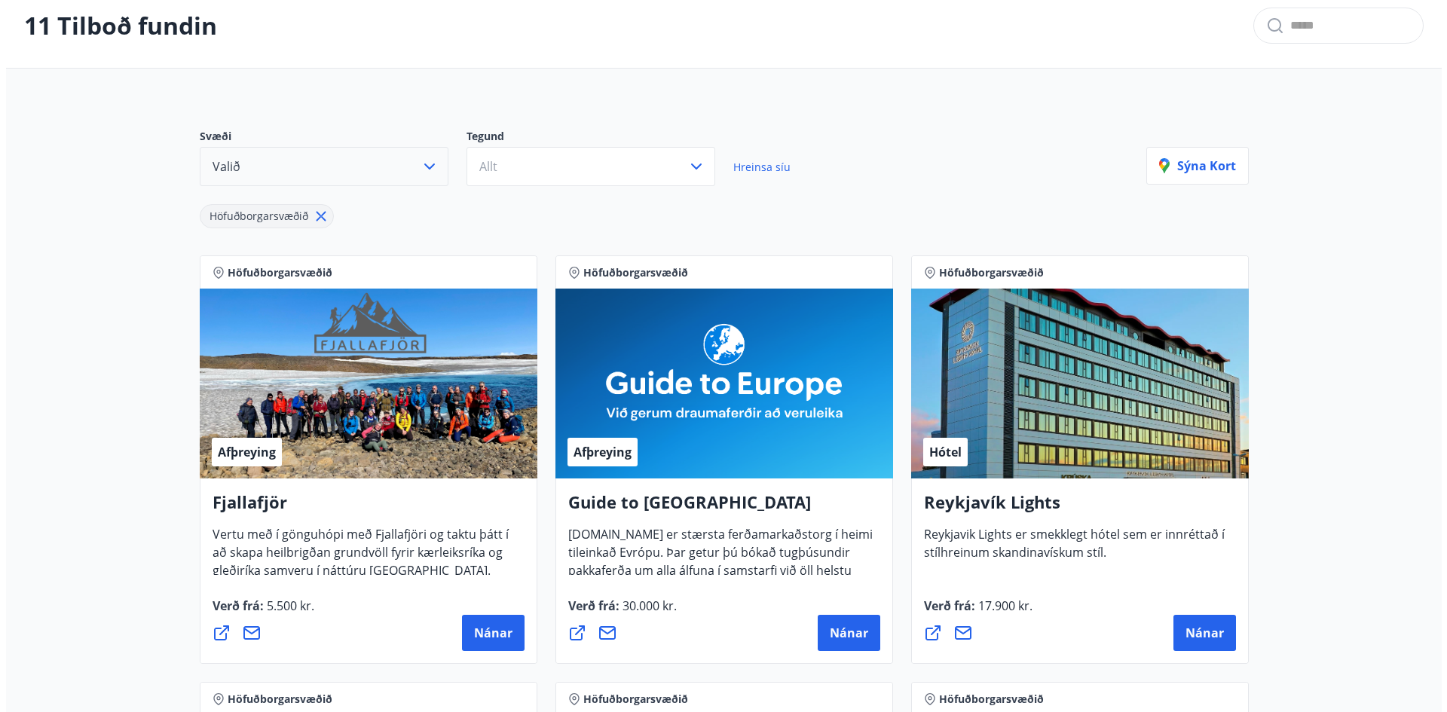
scroll to position [153, 0]
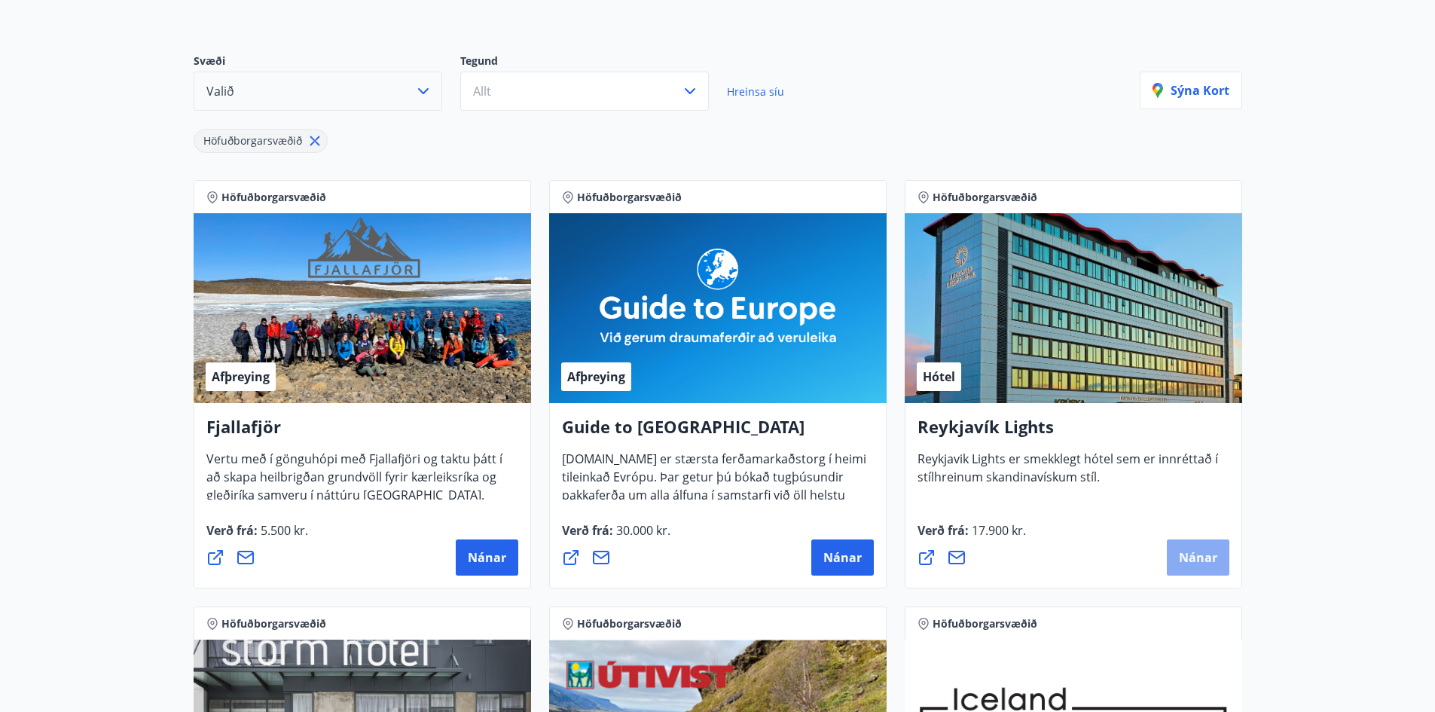
click at [1200, 566] on button "Nánar" at bounding box center [1198, 557] width 63 height 36
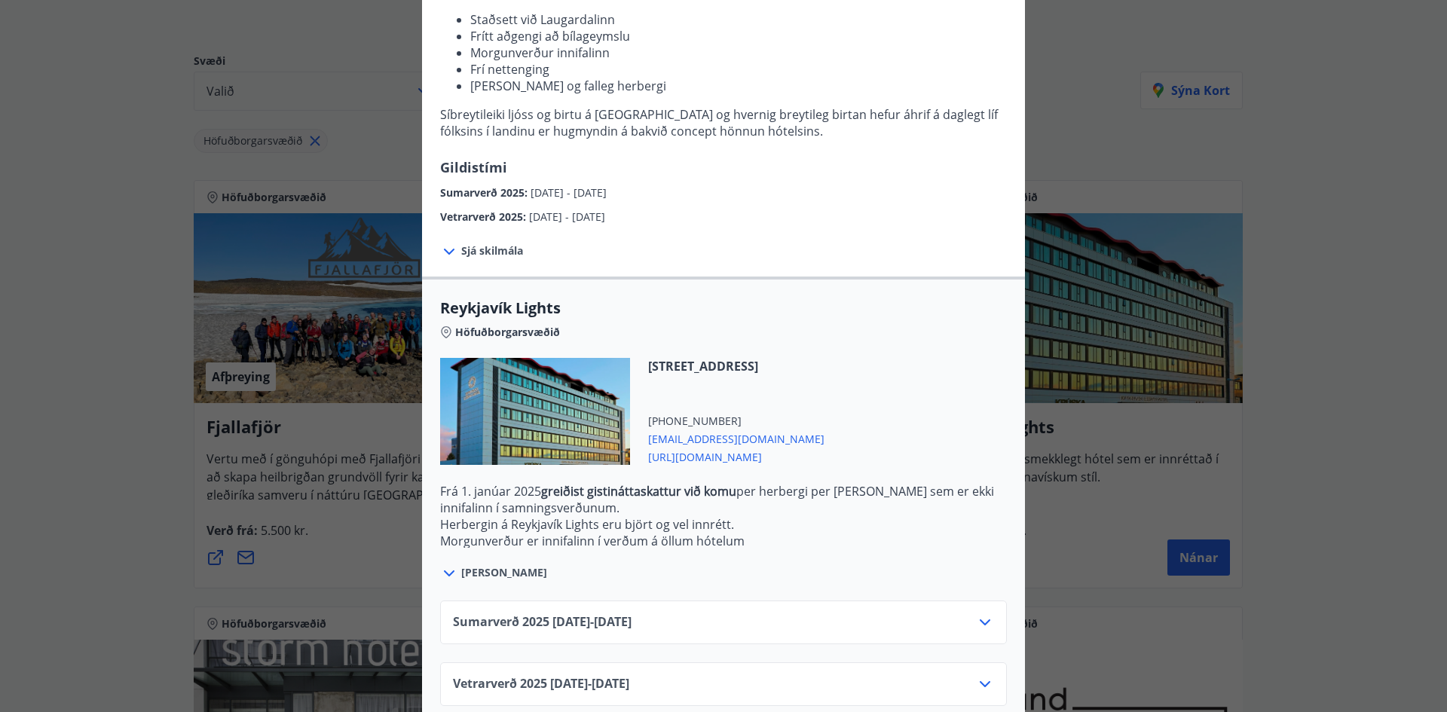
scroll to position [238, 0]
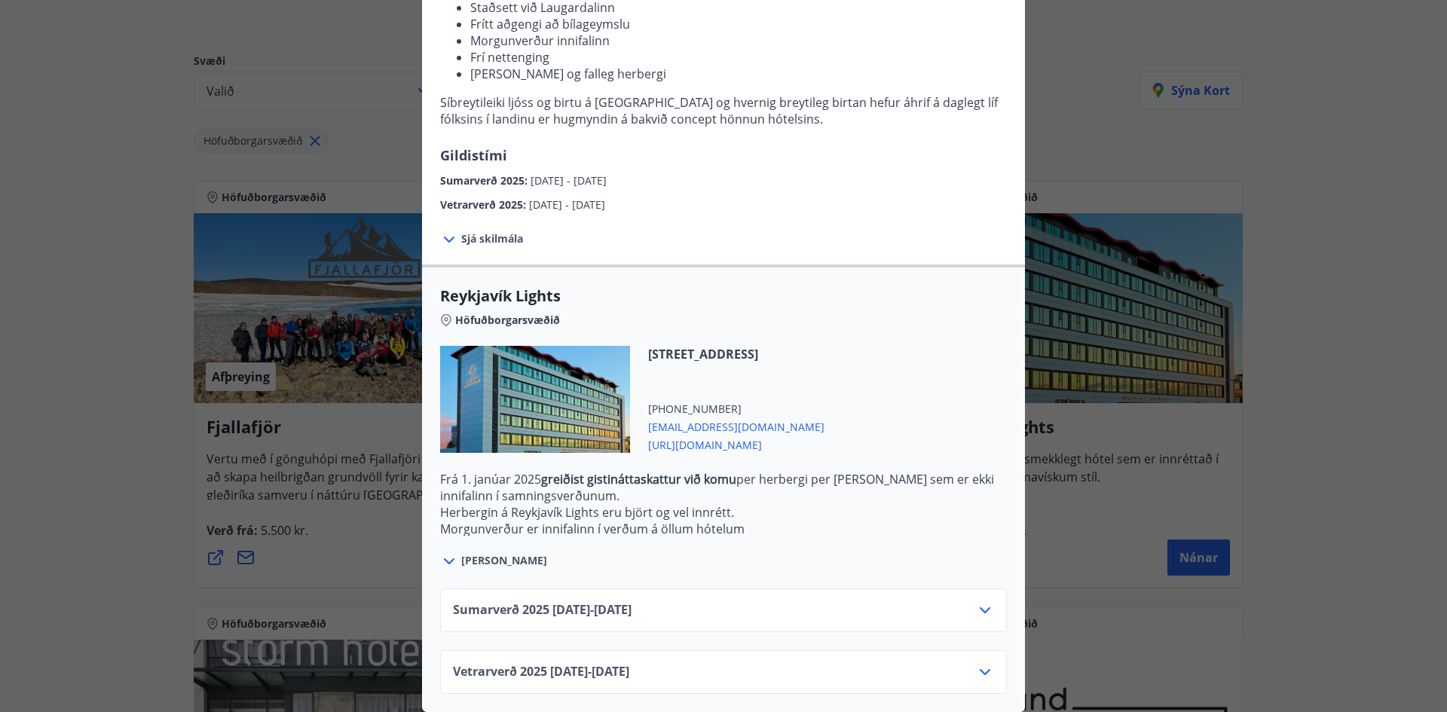
click at [984, 664] on icon at bounding box center [985, 672] width 18 height 18
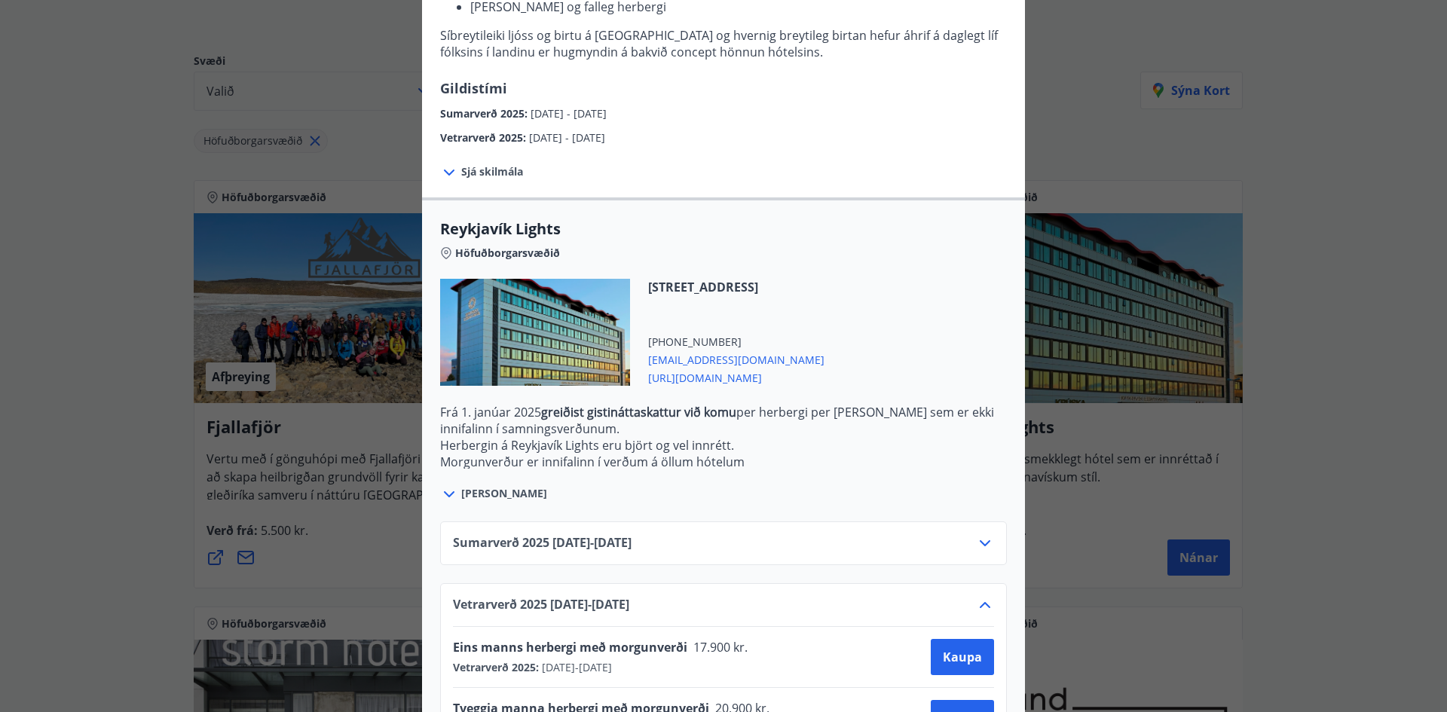
scroll to position [360, 0]
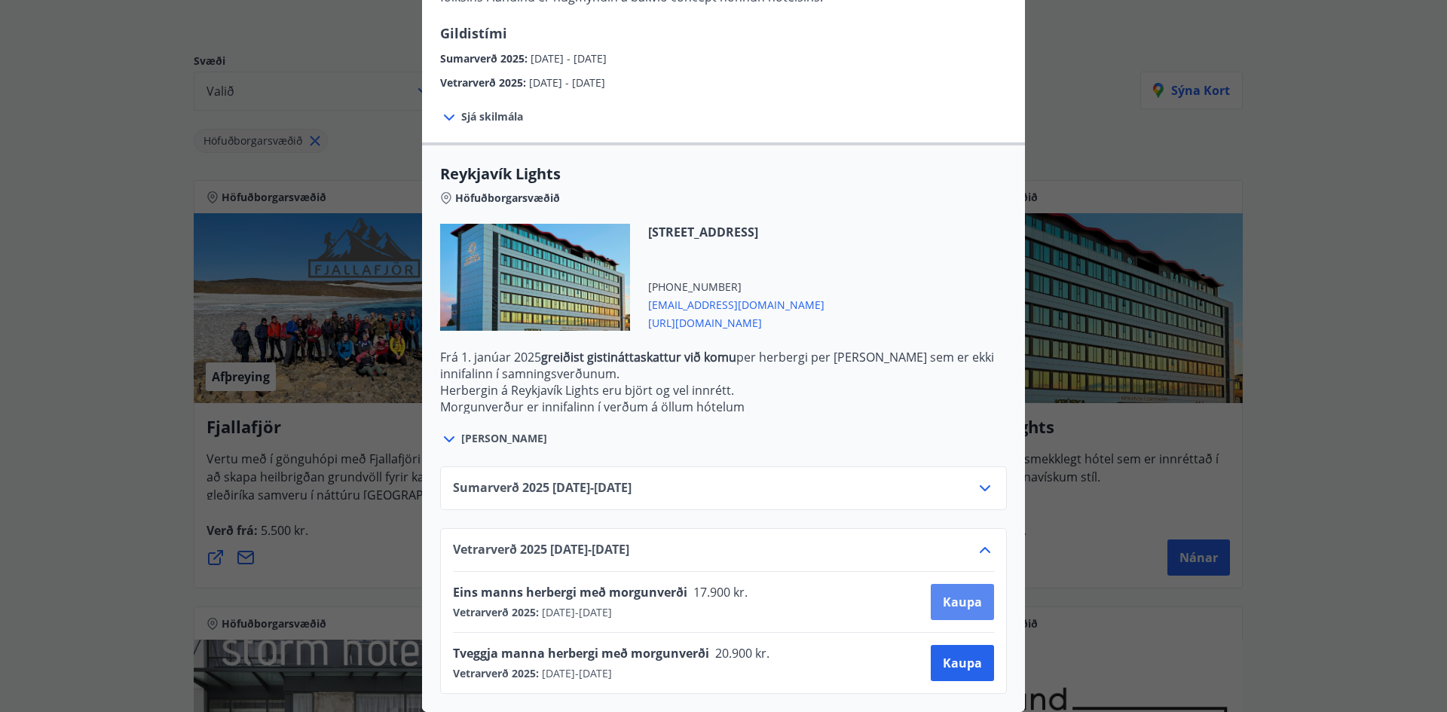
click at [943, 594] on span "Kaupa" at bounding box center [962, 602] width 39 height 17
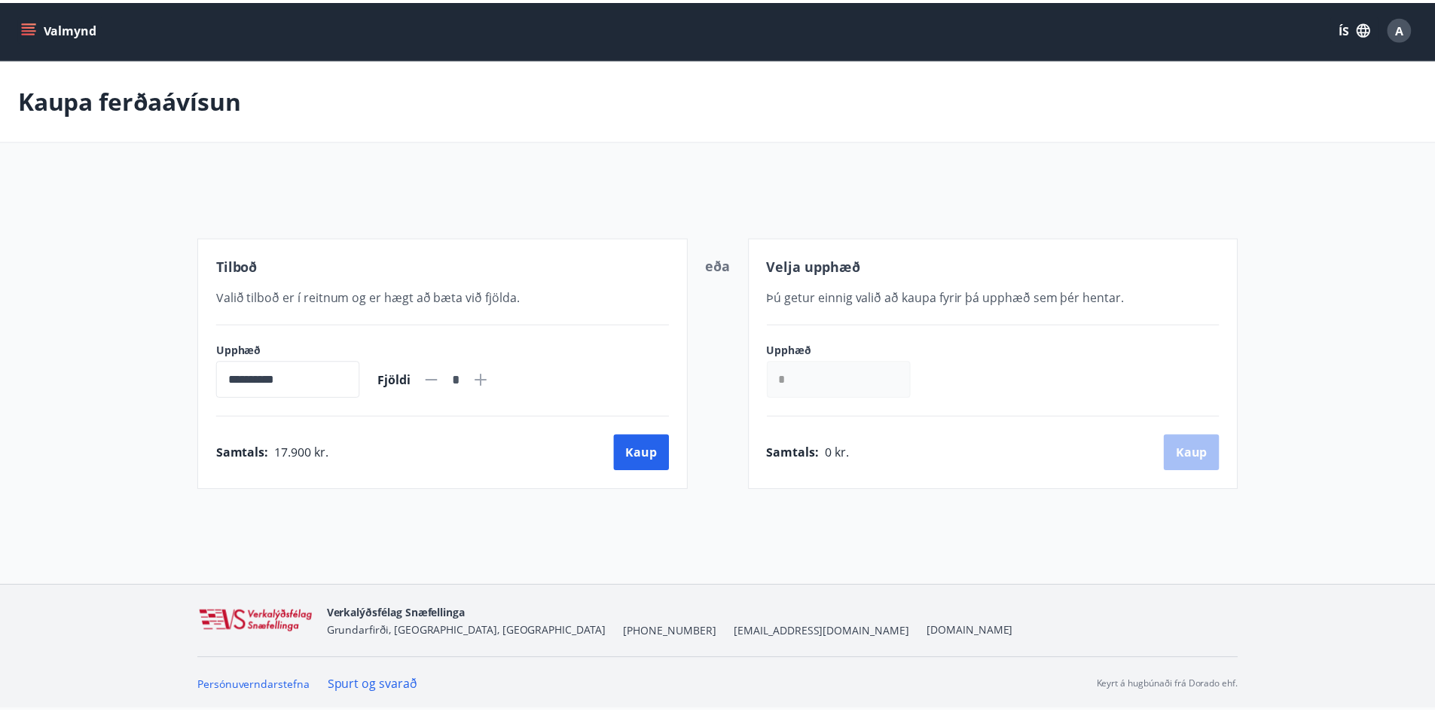
scroll to position [2, 0]
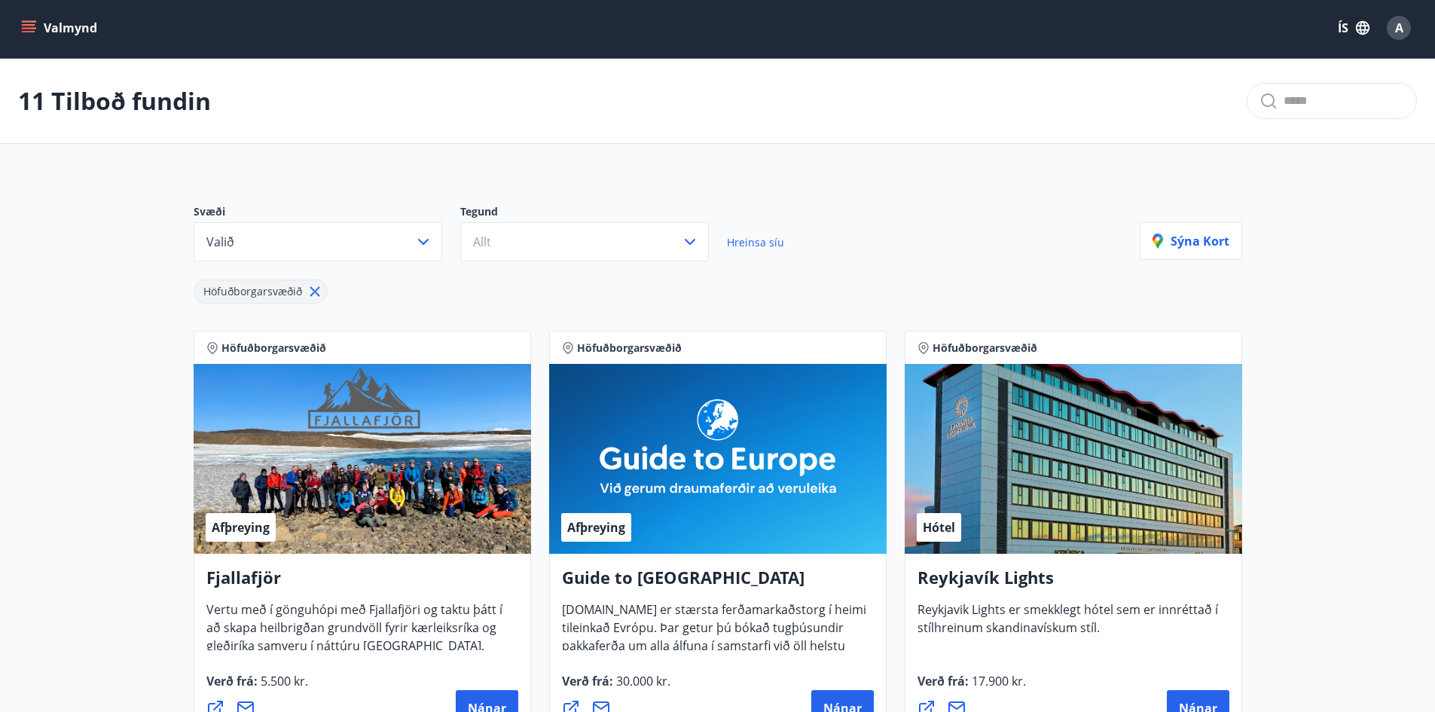
click at [1031, 606] on span "Reykjavik Lights er smekklegt hótel sem er innréttað í stílhreinum skandinavísk…" at bounding box center [1068, 624] width 301 height 47
click at [964, 537] on div "Hótel" at bounding box center [1074, 459] width 338 height 190
click at [961, 536] on div "Hótel" at bounding box center [939, 527] width 44 height 29
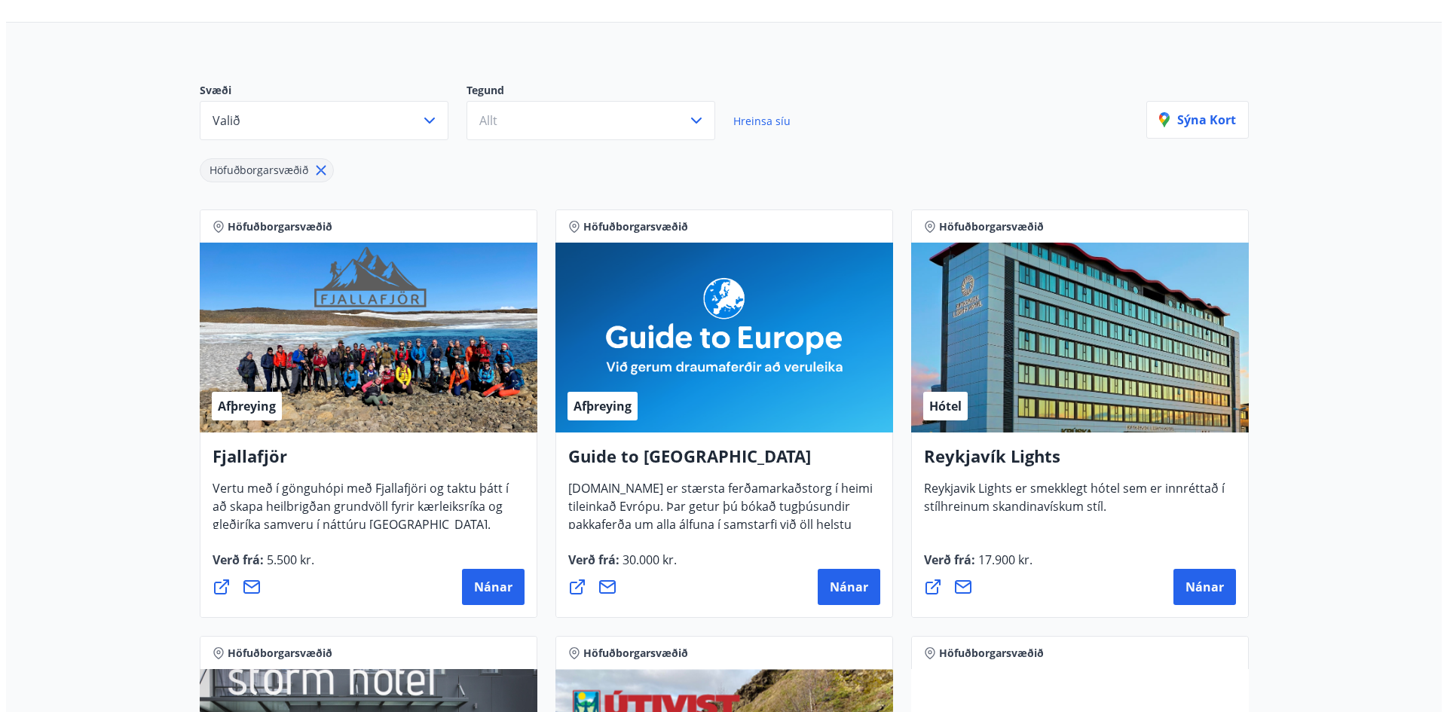
scroll to position [153, 0]
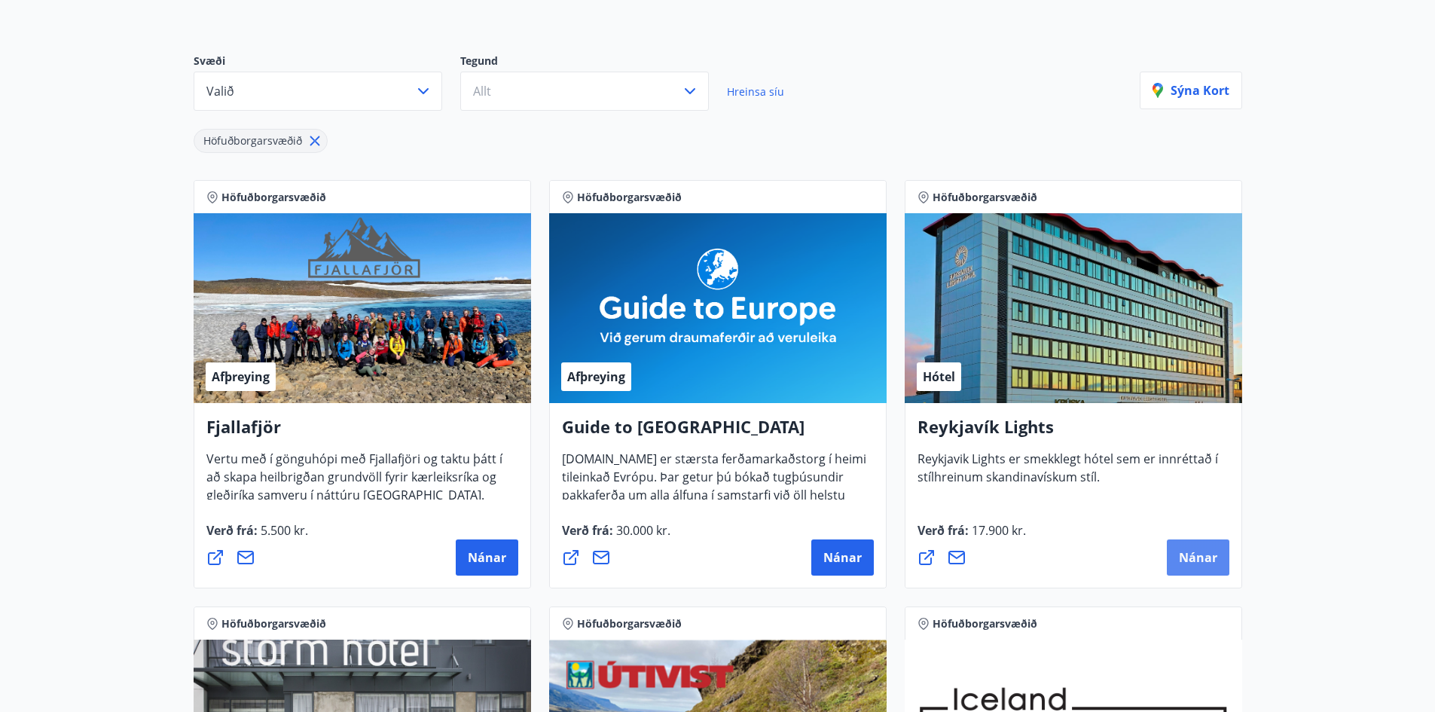
click at [1187, 563] on span "Nánar" at bounding box center [1198, 557] width 38 height 17
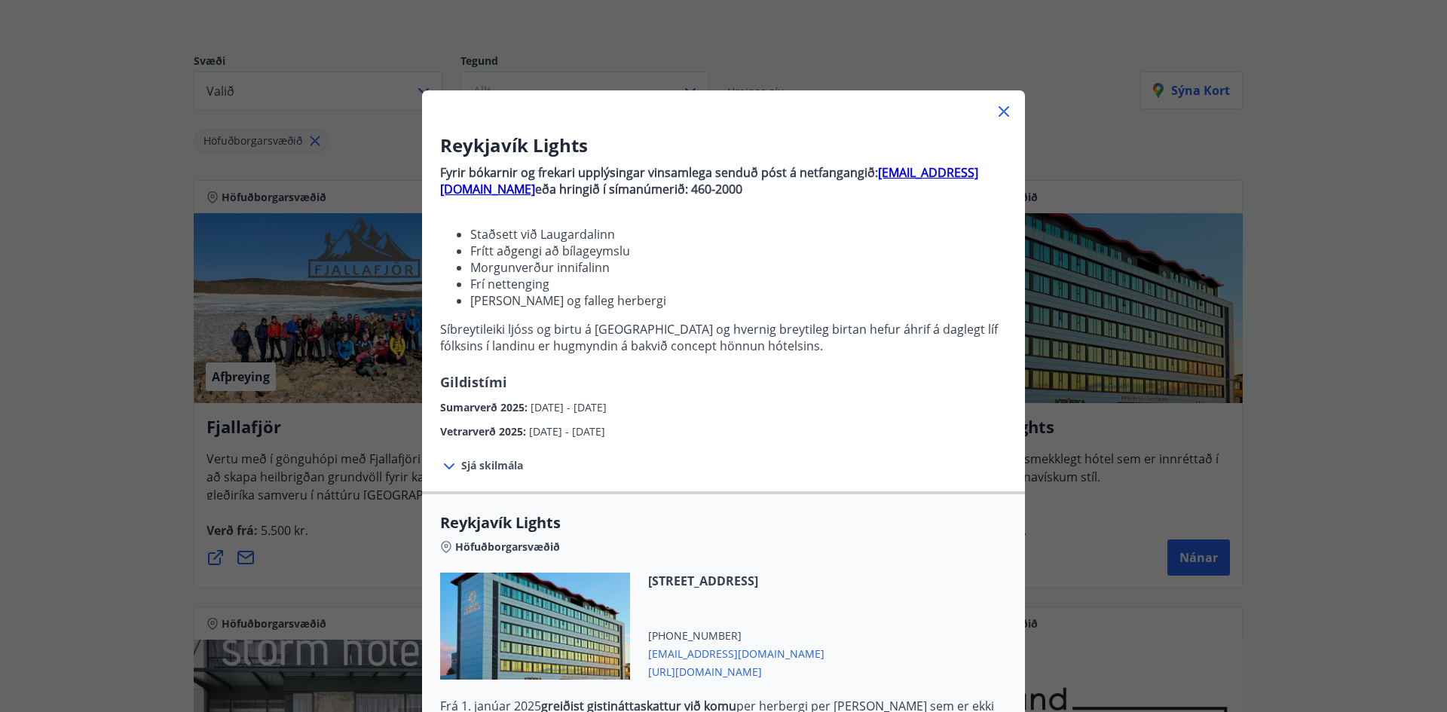
drag, startPoint x: 872, startPoint y: 173, endPoint x: 1007, endPoint y: 188, distance: 136.4
click at [1007, 188] on div "Reykjavík Lights Fyrir bókarnir og frekari upplýsingar vinsamlega senduð póst á…" at bounding box center [723, 286] width 603 height 307
drag, startPoint x: 916, startPoint y: 233, endPoint x: 907, endPoint y: 206, distance: 27.9
click at [915, 233] on li "Staðsett við Laugardalinn" at bounding box center [738, 234] width 536 height 17
drag, startPoint x: 590, startPoint y: 195, endPoint x: 659, endPoint y: 197, distance: 69.4
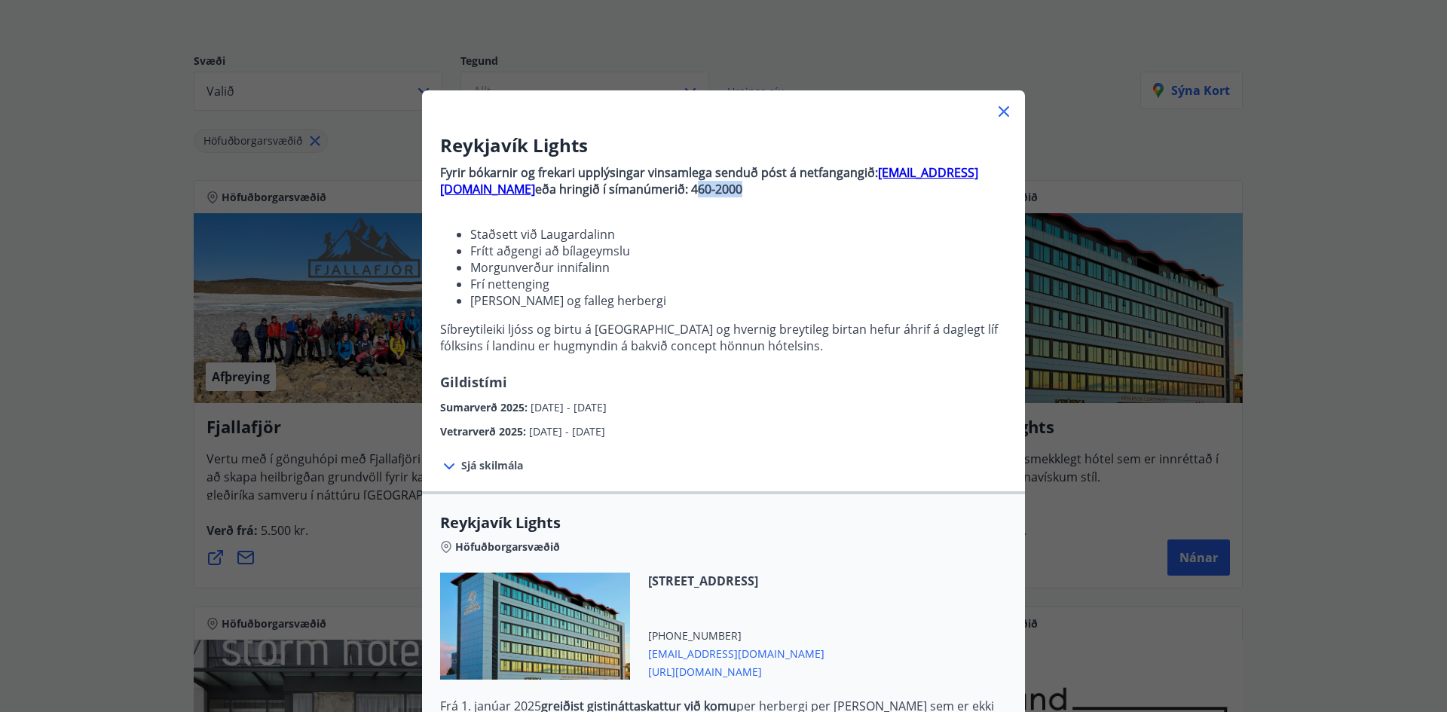
click at [659, 197] on p "Fyrir bókarnir og frekari upplýsingar vinsamlega senduð póst á netfangangið: bo…" at bounding box center [723, 265] width 567 height 214
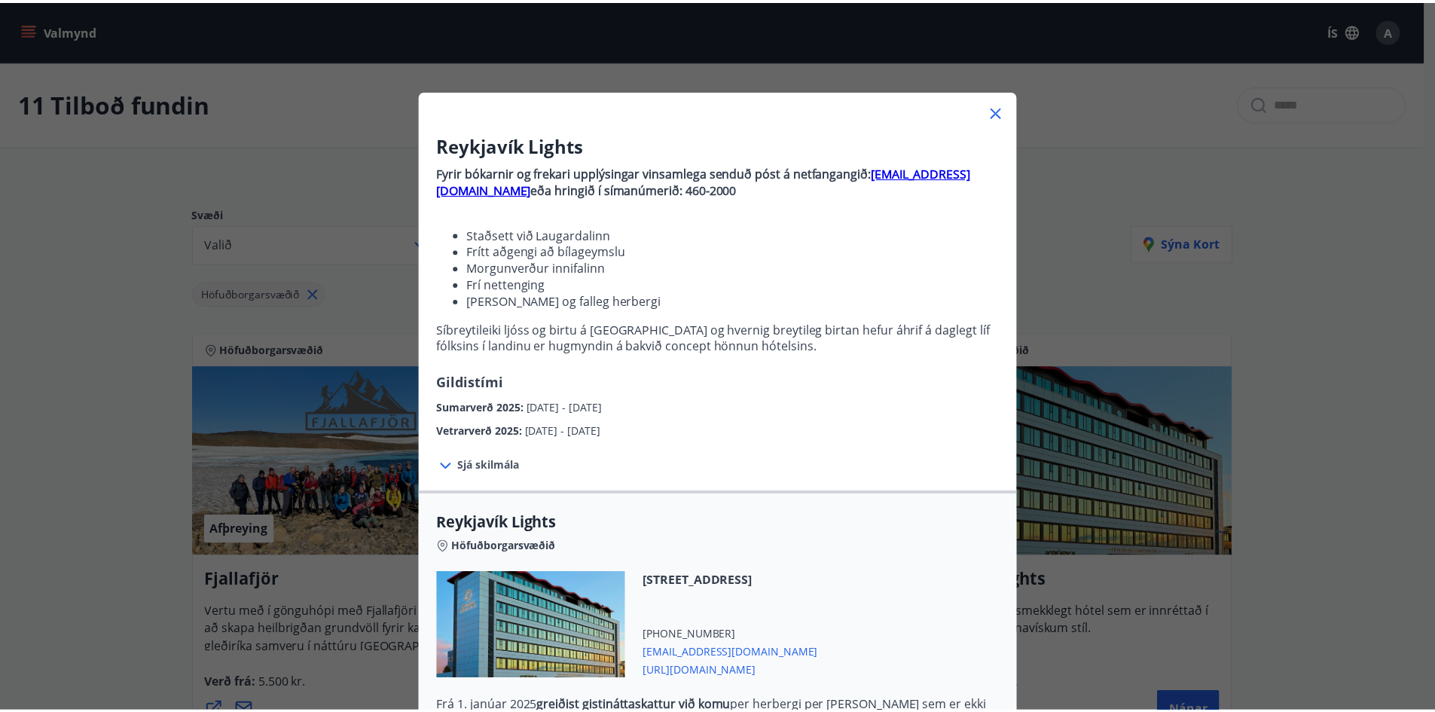
scroll to position [153, 0]
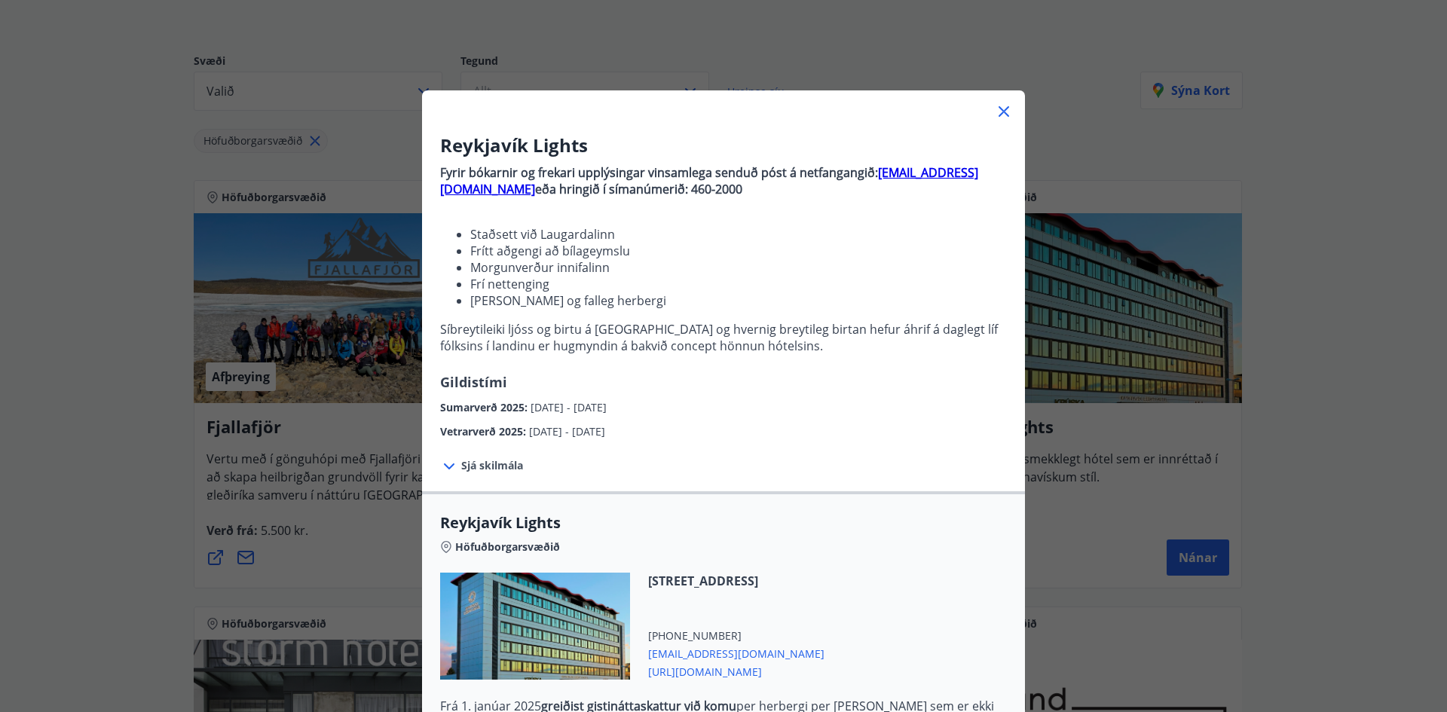
click at [1007, 110] on div at bounding box center [723, 105] width 603 height 30
click at [995, 117] on icon at bounding box center [1004, 111] width 18 height 18
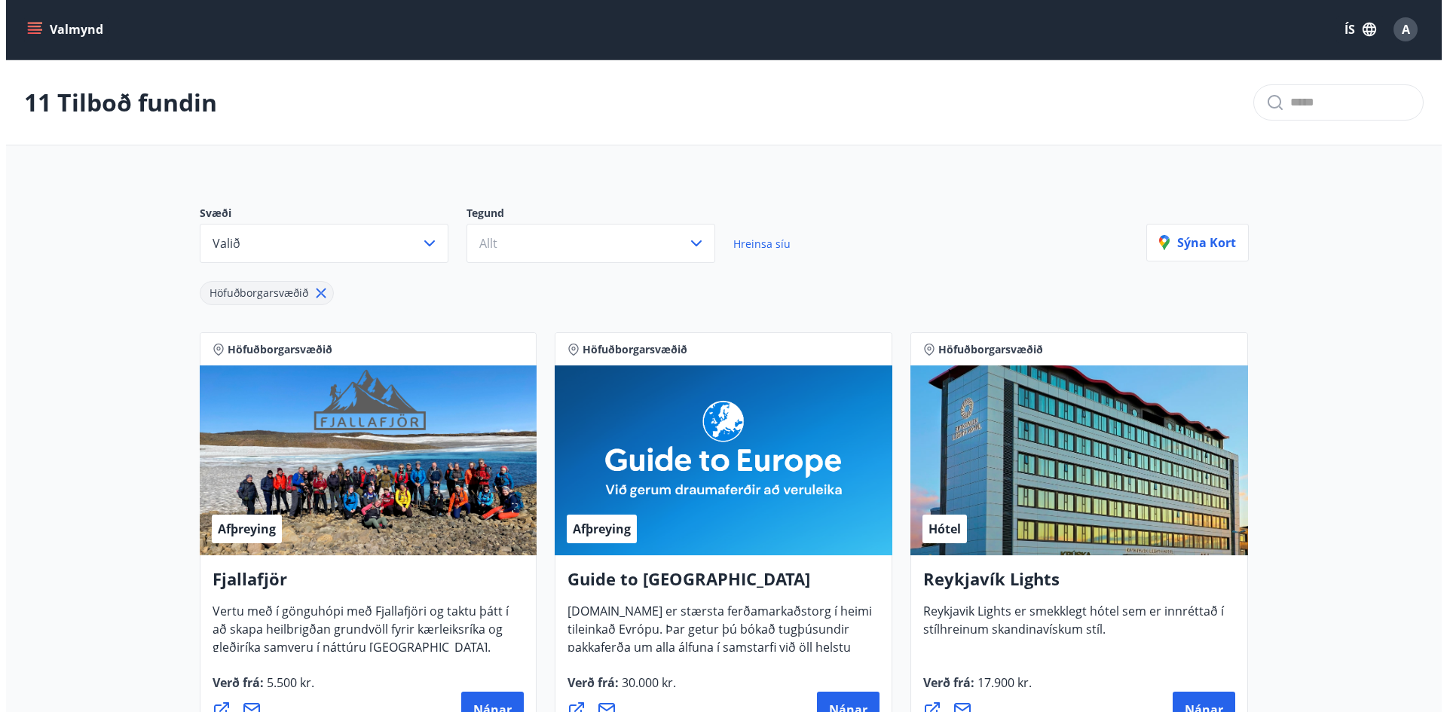
scroll to position [0, 0]
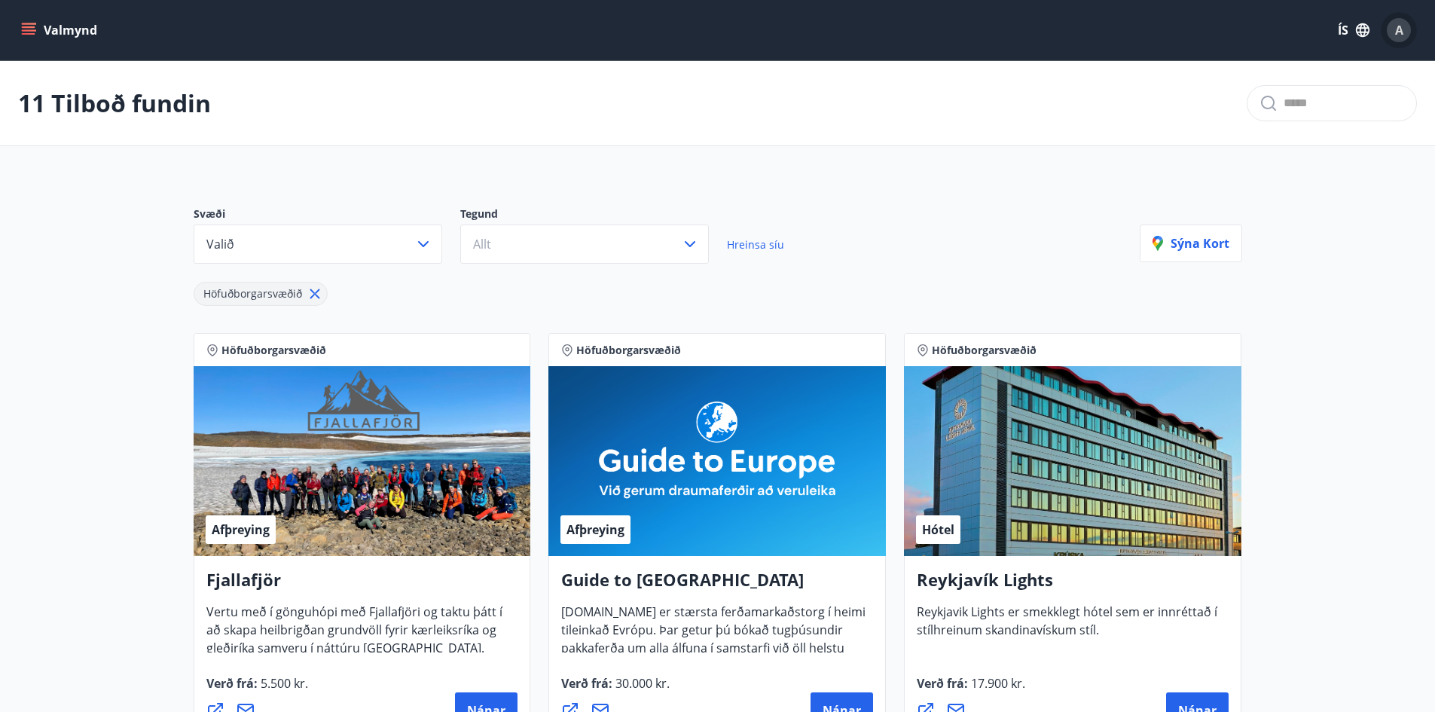
click at [1404, 41] on div "A" at bounding box center [1399, 30] width 24 height 24
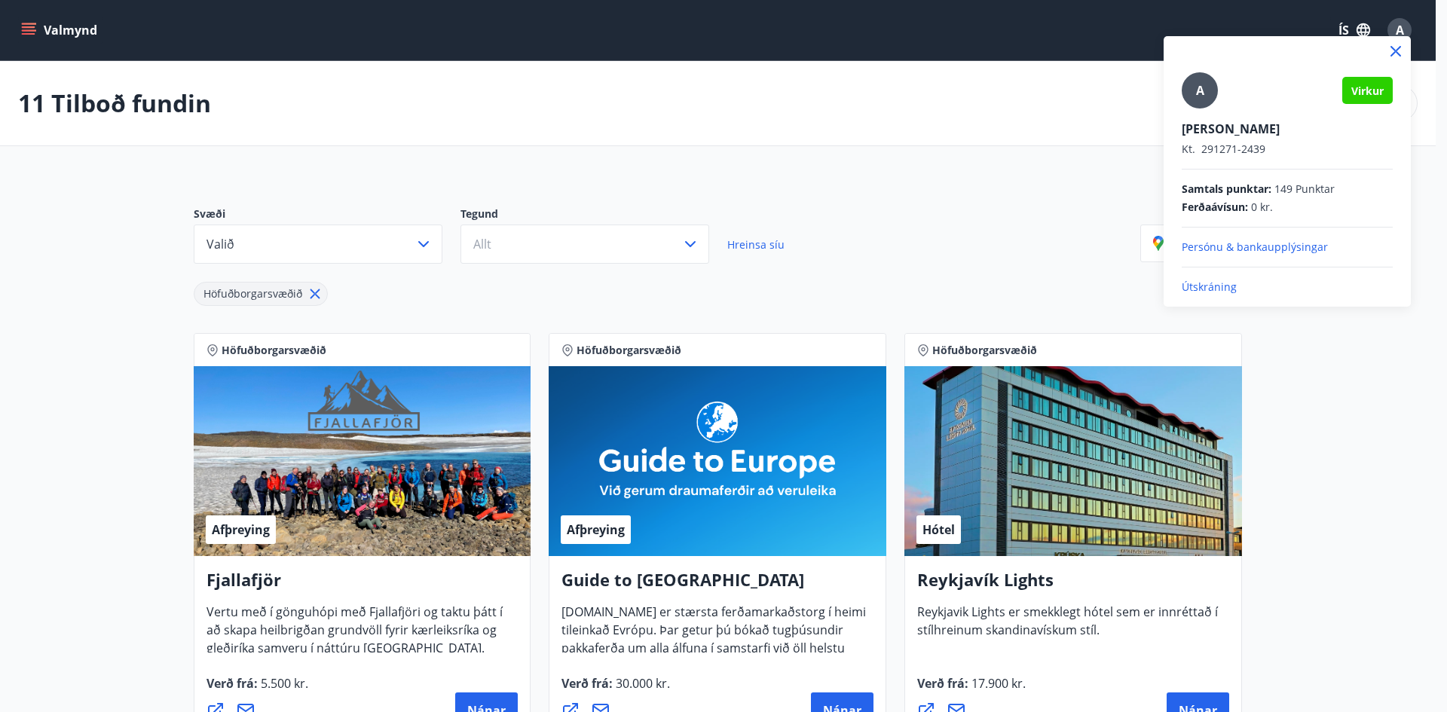
click at [1205, 285] on p "Útskráning" at bounding box center [1286, 287] width 211 height 15
